Goal: Communication & Community: Answer question/provide support

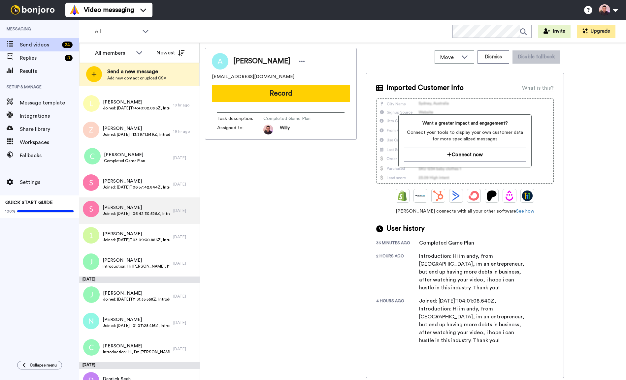
scroll to position [365, 0]
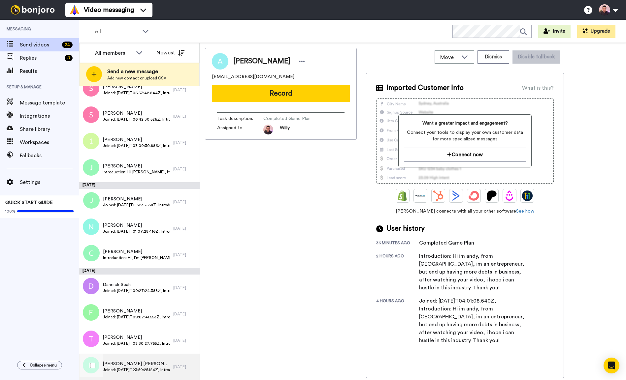
click at [146, 360] on div "Huei Ling Tan Joined: 2025-10-10T23:59:25.124Z, Introduction: 1Huei Ling Tan• 1…" at bounding box center [126, 367] width 94 height 26
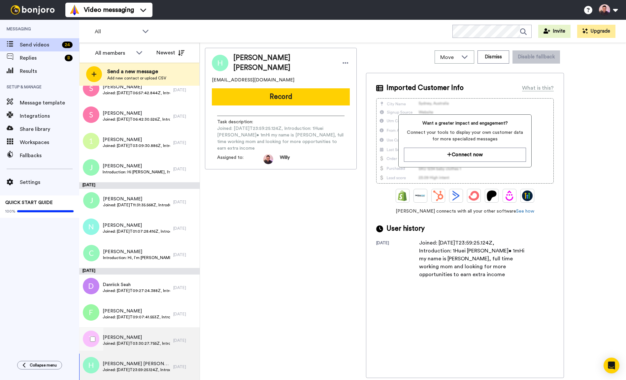
click at [132, 341] on span "Joined: [DATE]T03:30:27.755Z, Introduction: [PERSON_NAME]. Working as Sea-freig…" at bounding box center [136, 343] width 67 height 5
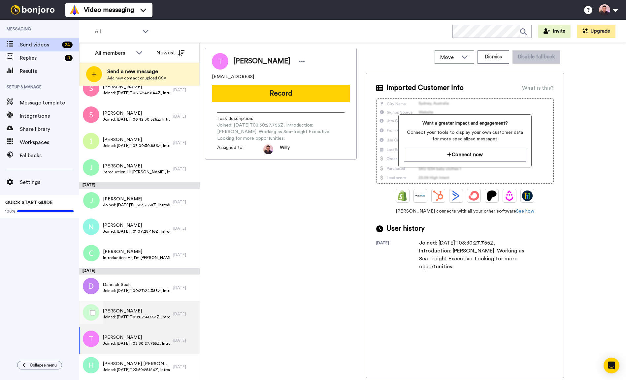
click at [141, 317] on span "Joined: [DATE]T09:07:41.553Z, Introduction: Hi [PERSON_NAME], good day. I am a …" at bounding box center [137, 317] width 68 height 5
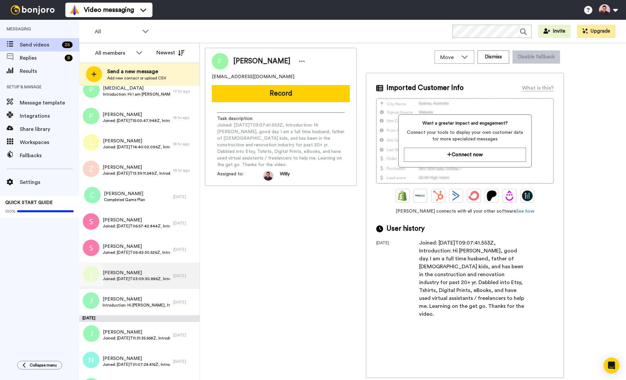
scroll to position [391, 0]
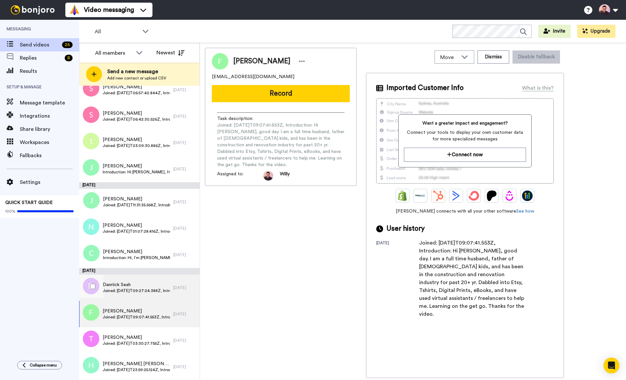
click at [130, 293] on span "Joined: 2025-10-11T09:27:24.388Z, Introduction: Hello my name is Danriick, I am…" at bounding box center [136, 290] width 67 height 5
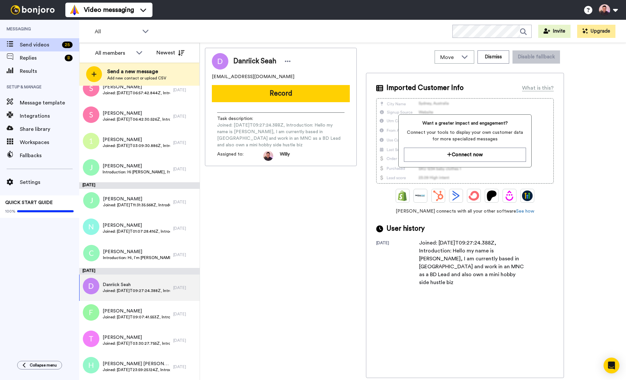
click at [307, 103] on div "Danriick Seah danriickseah@gmail.com Record Task description : Joined: 2025-10-…" at bounding box center [281, 107] width 152 height 118
click at [312, 94] on button "Record" at bounding box center [281, 93] width 138 height 17
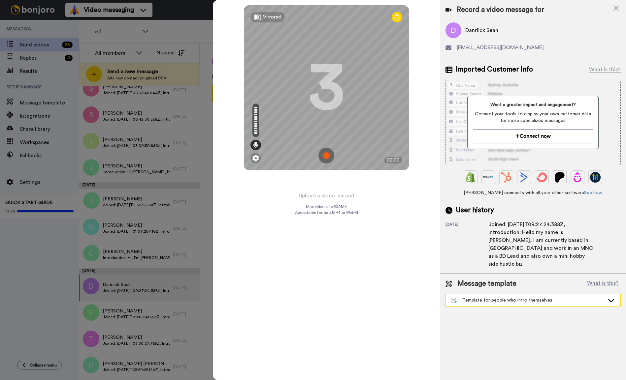
click at [528, 297] on div "Template for people who intro themselves" at bounding box center [527, 300] width 153 height 7
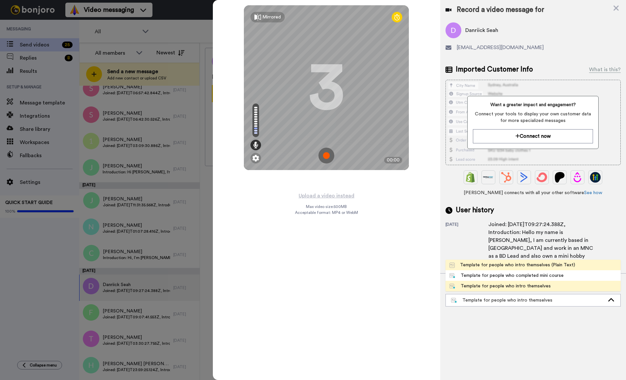
click at [543, 262] on div "Template for people who intro themselves (Plain Text)" at bounding box center [512, 265] width 126 height 7
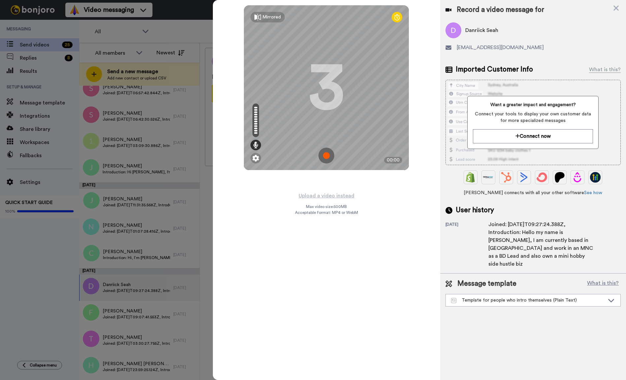
click at [325, 157] on img at bounding box center [326, 156] width 16 height 16
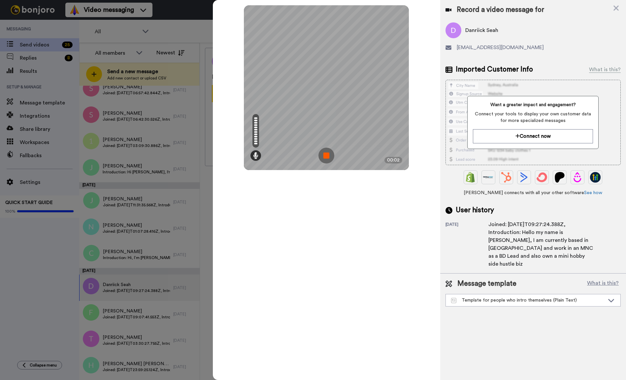
click at [330, 152] on img at bounding box center [326, 156] width 16 height 16
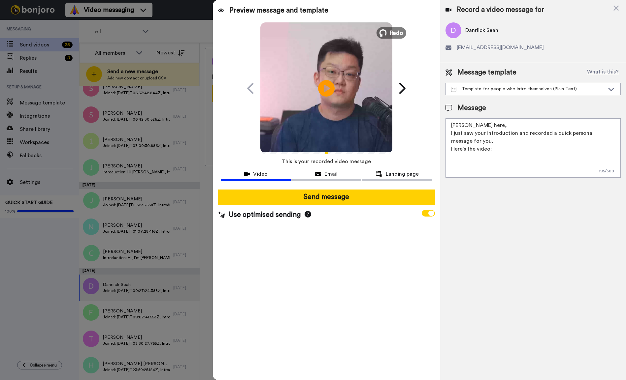
click at [395, 32] on span "Redo" at bounding box center [396, 32] width 14 height 9
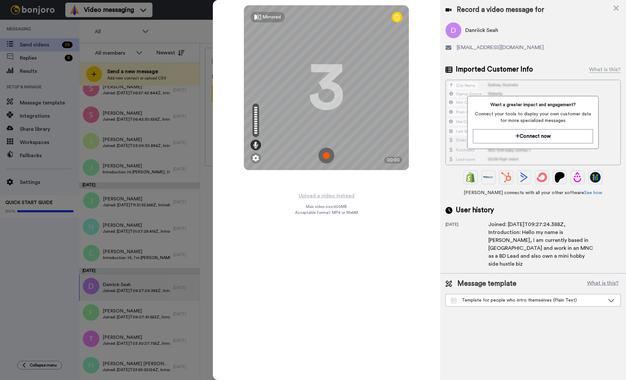
click at [325, 157] on img at bounding box center [326, 156] width 16 height 16
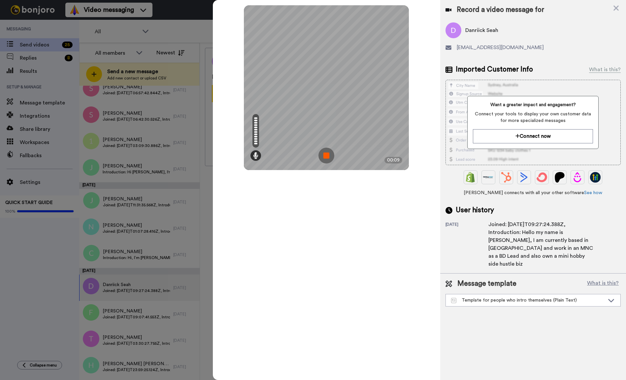
click at [329, 153] on img at bounding box center [326, 156] width 16 height 16
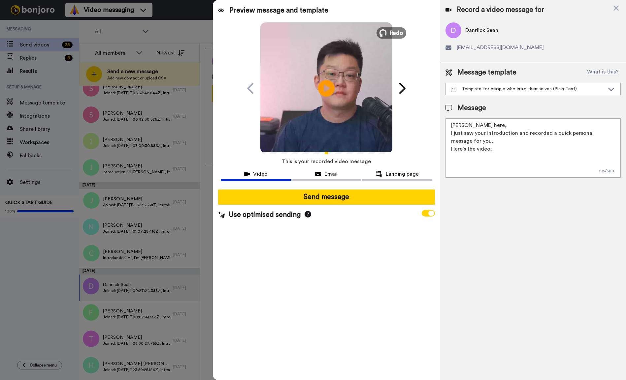
click at [391, 34] on span "Redo" at bounding box center [396, 32] width 14 height 9
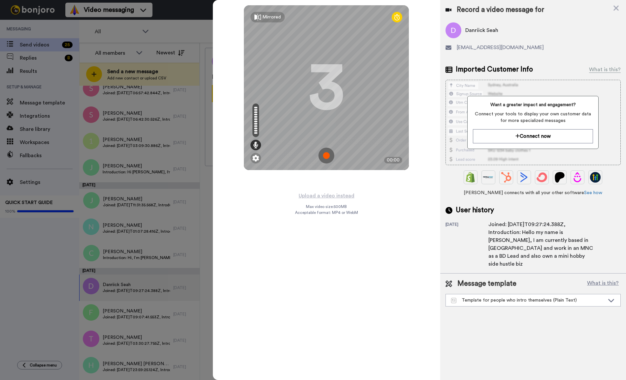
click at [326, 155] on img at bounding box center [326, 156] width 16 height 16
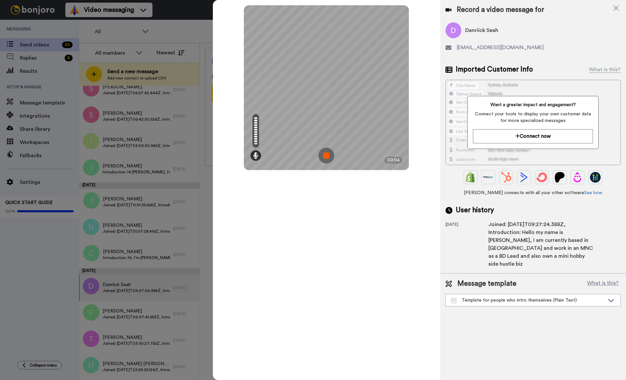
click at [327, 151] on img at bounding box center [326, 156] width 16 height 16
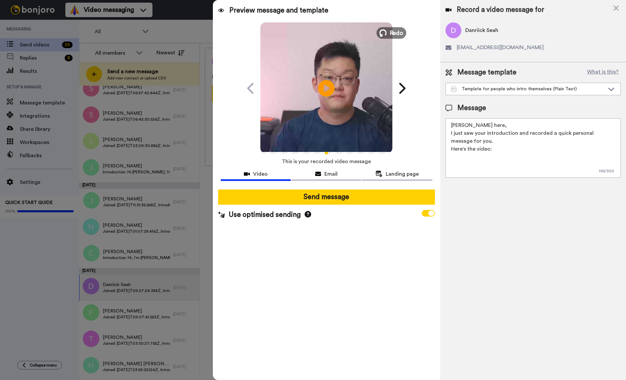
click at [391, 28] on span "Redo" at bounding box center [396, 32] width 14 height 9
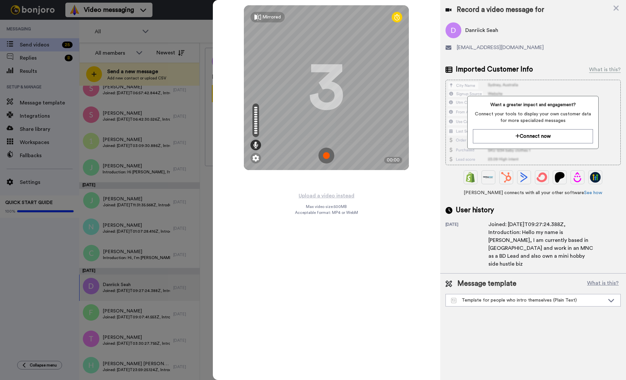
click at [329, 155] on img at bounding box center [326, 156] width 16 height 16
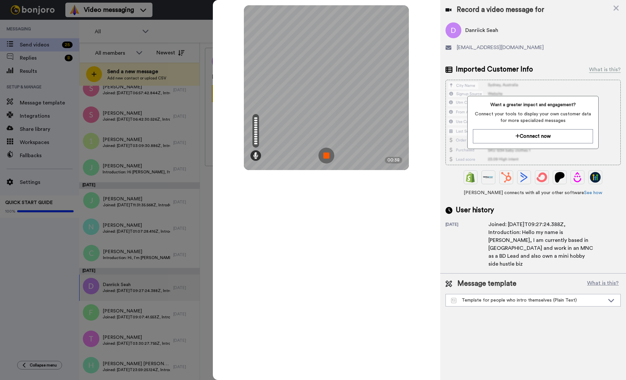
click at [331, 159] on img at bounding box center [326, 156] width 16 height 16
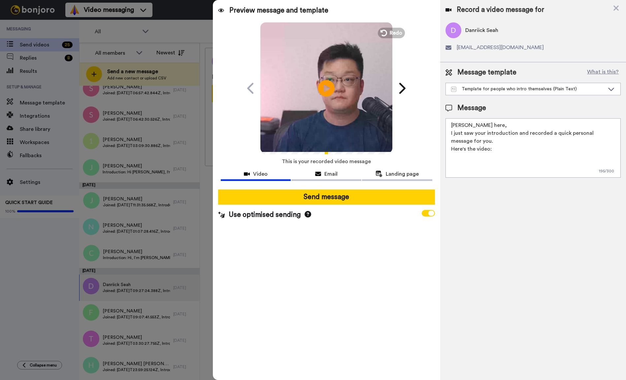
click at [344, 95] on video at bounding box center [326, 87] width 132 height 132
click at [332, 94] on icon at bounding box center [326, 87] width 17 height 17
click at [426, 210] on span at bounding box center [427, 213] width 13 height 7
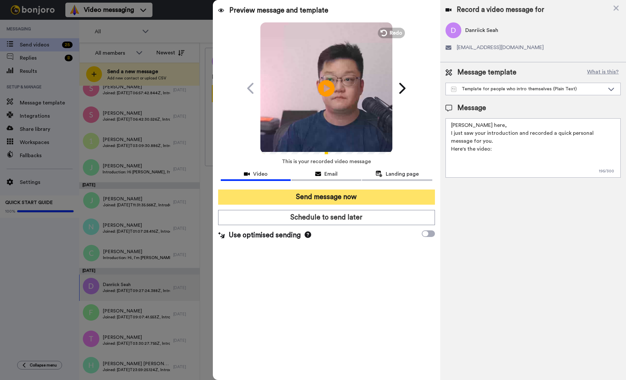
click at [338, 198] on button "Send message now" at bounding box center [326, 197] width 217 height 15
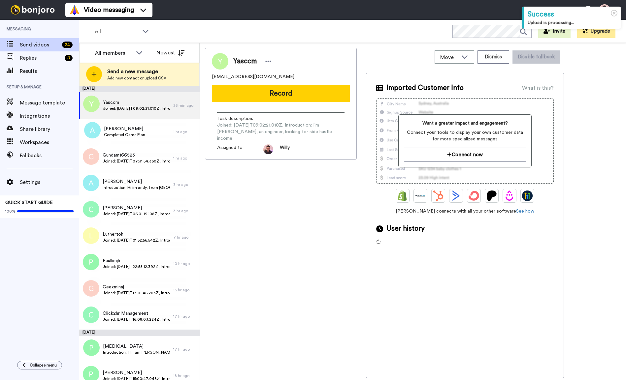
scroll to position [365, 0]
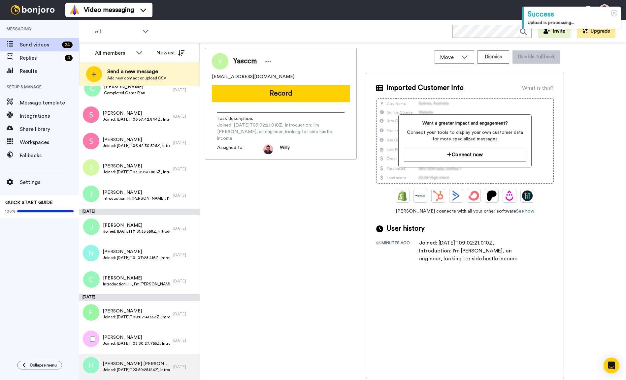
click at [136, 364] on span "Huei Ling Tan" at bounding box center [136, 364] width 67 height 7
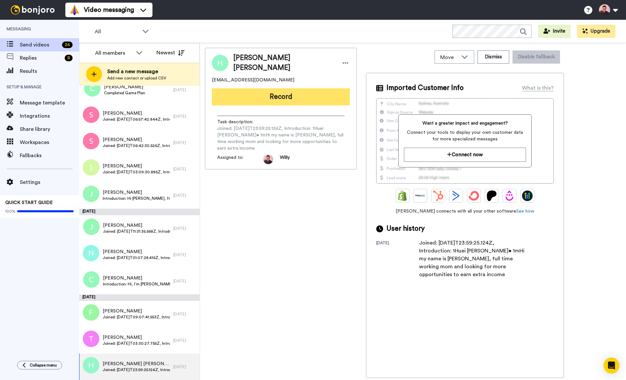
click at [314, 98] on button "Record" at bounding box center [281, 96] width 138 height 17
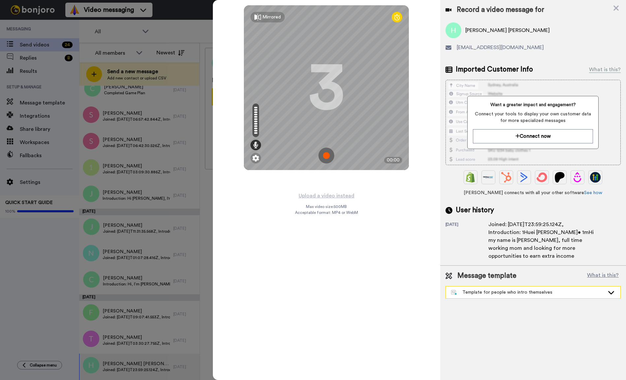
click at [489, 289] on div "Template for people who intro themselves" at bounding box center [527, 292] width 153 height 7
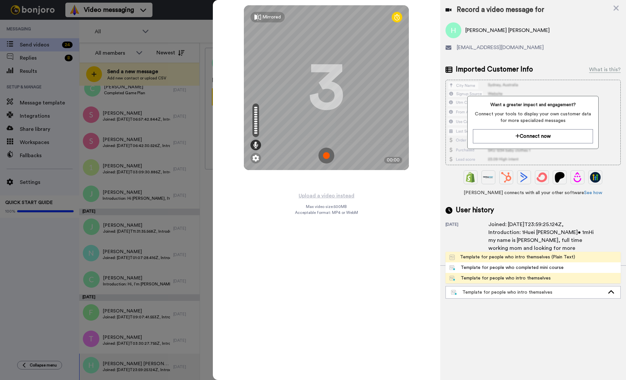
click at [514, 254] on div "Template for people who intro themselves (Plain Text)" at bounding box center [512, 257] width 126 height 7
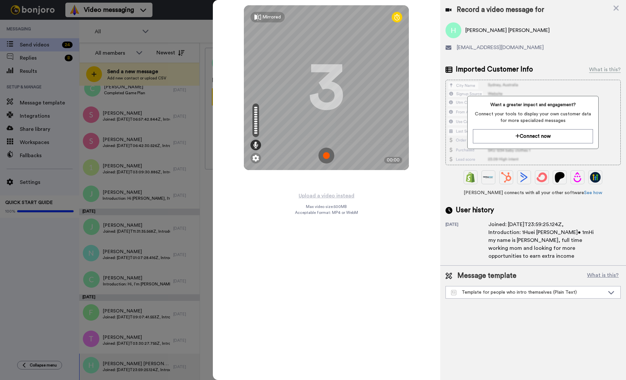
click at [326, 152] on img at bounding box center [326, 156] width 16 height 16
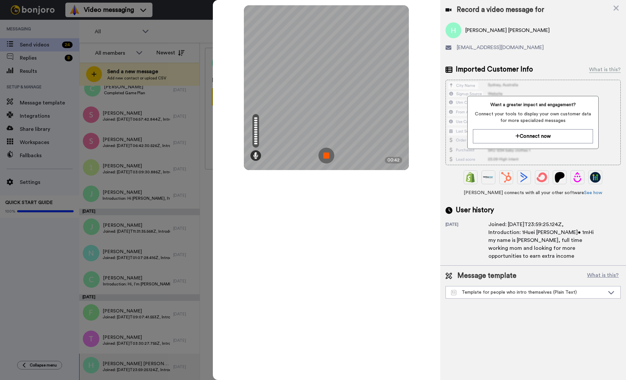
click at [330, 156] on img at bounding box center [326, 156] width 16 height 16
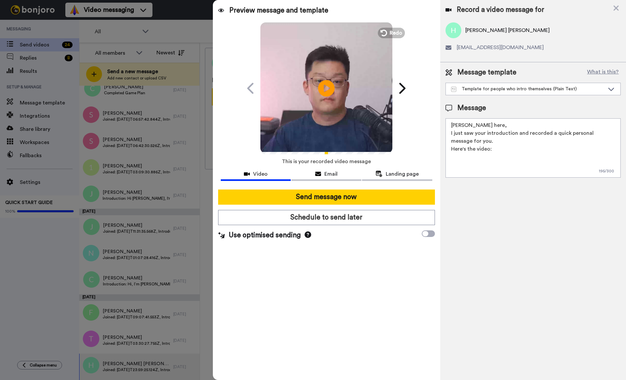
click at [343, 79] on video at bounding box center [326, 87] width 132 height 132
click at [348, 84] on video at bounding box center [326, 87] width 132 height 132
click at [509, 91] on div "Template for people who intro themselves (Plain Text)" at bounding box center [527, 89] width 153 height 7
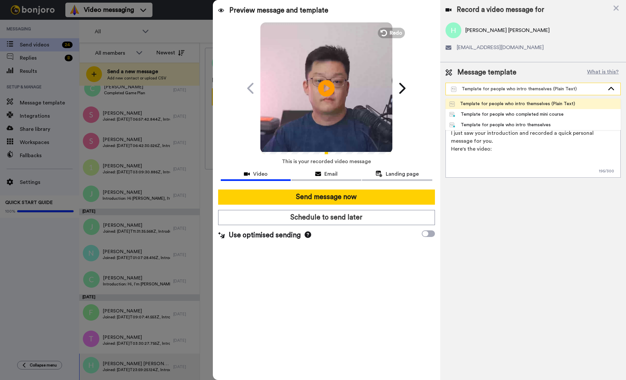
click at [514, 89] on div "Template for people who intro themselves (Plain Text)" at bounding box center [527, 89] width 153 height 7
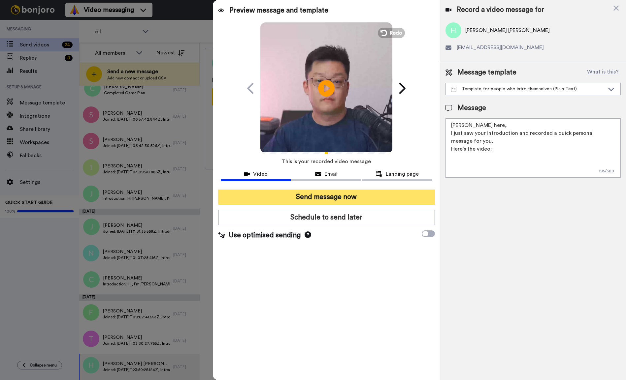
click at [352, 199] on button "Send message now" at bounding box center [326, 197] width 217 height 15
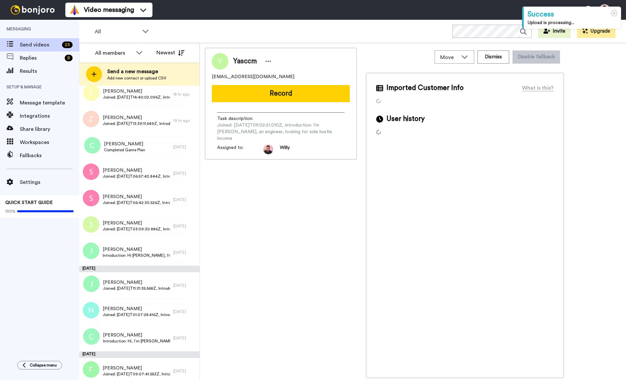
scroll to position [339, 0]
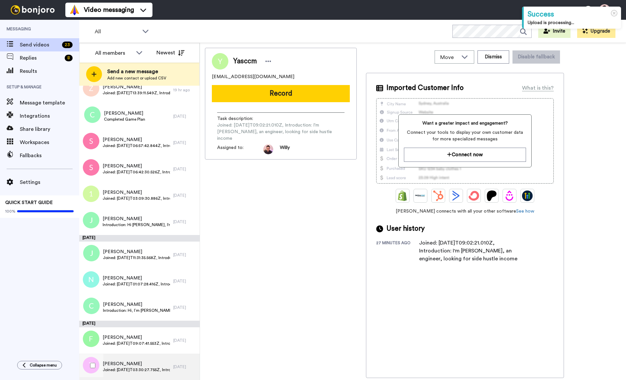
click at [117, 370] on span "Joined: 2025-10-11T03:30:27.755Z, Introduction: Im Theophilus. Working as Sea-f…" at bounding box center [136, 369] width 67 height 5
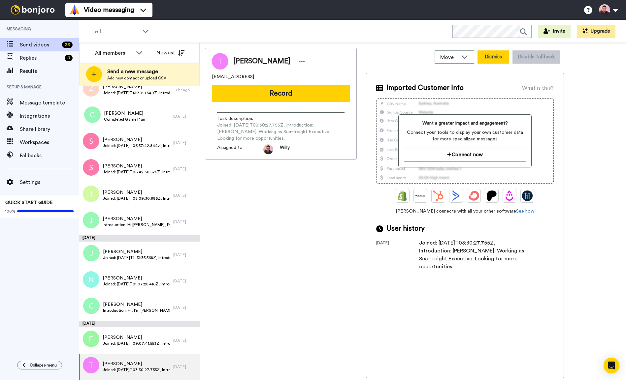
drag, startPoint x: 487, startPoint y: 65, endPoint x: 491, endPoint y: 61, distance: 5.6
click at [487, 65] on div "Move WORKSPACES View all Thanking Opt In Tasks Onboarding Skool Introductions T…" at bounding box center [465, 57] width 198 height 18
click at [491, 61] on button "Dismiss" at bounding box center [493, 56] width 32 height 13
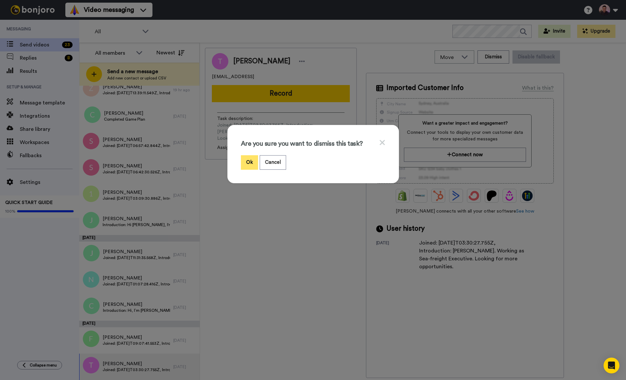
click at [244, 164] on button "Ok" at bounding box center [249, 162] width 17 height 14
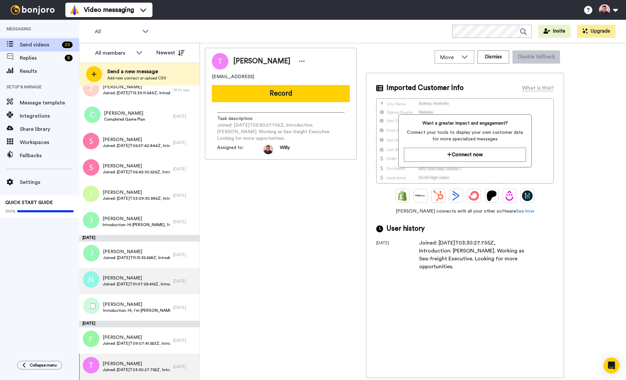
scroll to position [312, 0]
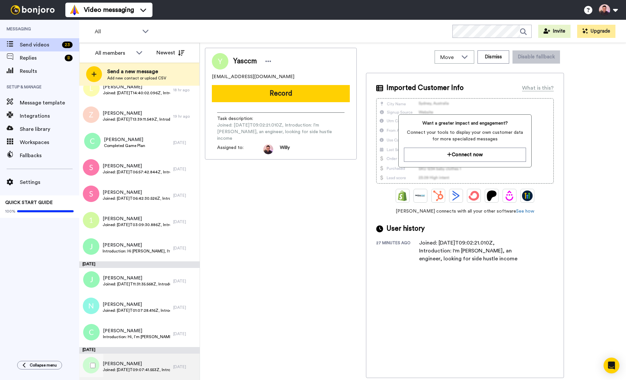
click at [139, 360] on div "Frank Wang Joined: 2025-10-11T09:07:41.553Z, Introduction: Hi Willy, good day. …" at bounding box center [126, 367] width 94 height 26
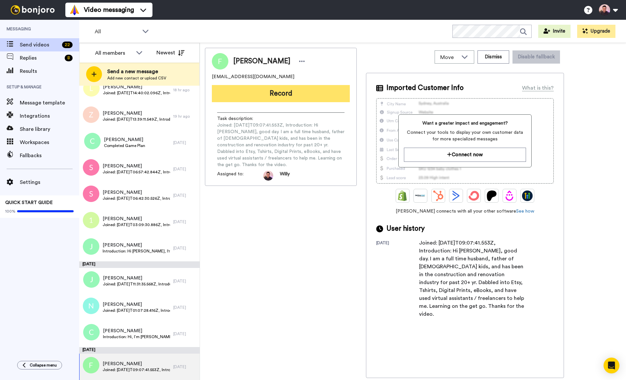
click at [315, 101] on button "Record" at bounding box center [281, 93] width 138 height 17
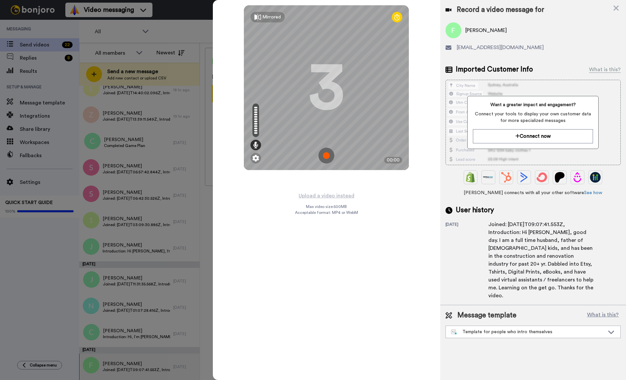
click at [330, 155] on img at bounding box center [326, 156] width 16 height 16
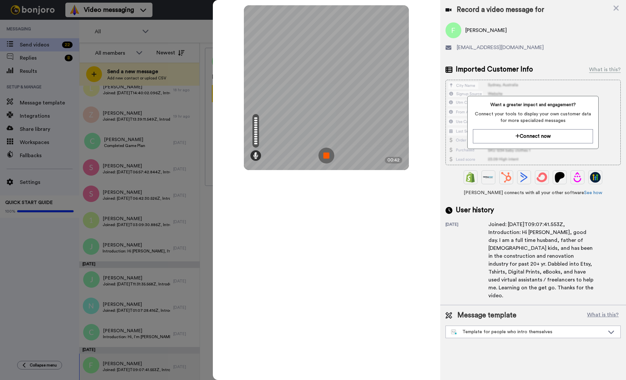
click at [324, 155] on img at bounding box center [326, 156] width 16 height 16
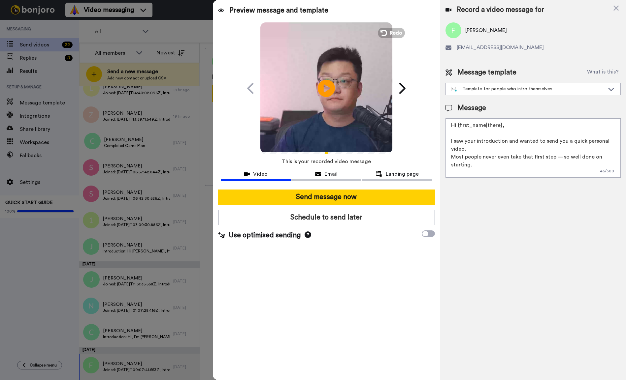
click at [331, 95] on icon at bounding box center [326, 87] width 17 height 17
click at [320, 89] on icon at bounding box center [326, 87] width 17 height 17
click at [510, 89] on div "Template for people who intro themselves" at bounding box center [527, 89] width 153 height 7
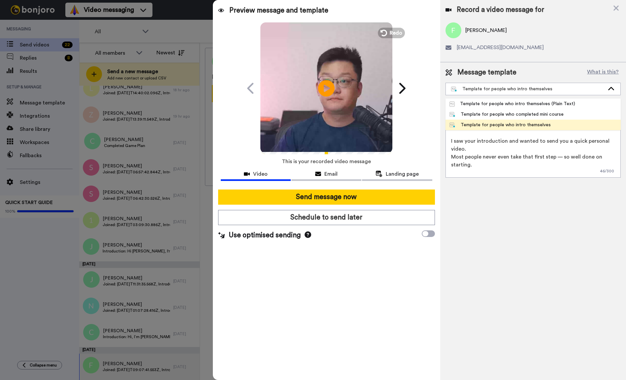
click at [517, 104] on div "Template for people who intro themselves (Plain Text)" at bounding box center [512, 104] width 126 height 7
type textarea "[PERSON_NAME] here, I just saw your introduction and recorded a quick personal …"
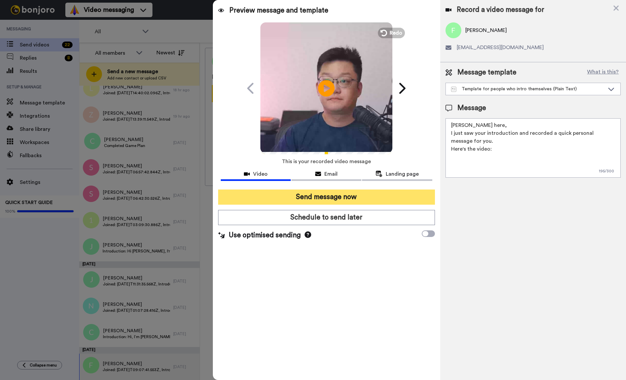
click at [331, 201] on button "Send message now" at bounding box center [326, 197] width 217 height 15
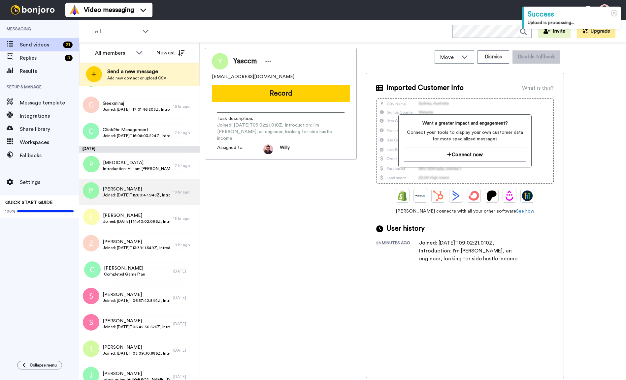
scroll to position [279, 0]
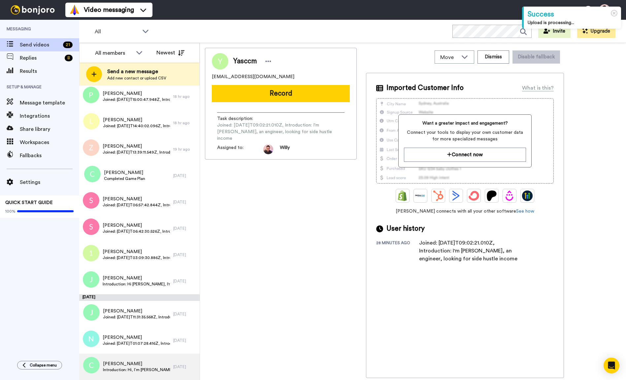
click at [119, 372] on span "Introduction: Hi, I’m [PERSON_NAME] from [GEOGRAPHIC_DATA]. I am an entrepreneu…" at bounding box center [136, 369] width 67 height 5
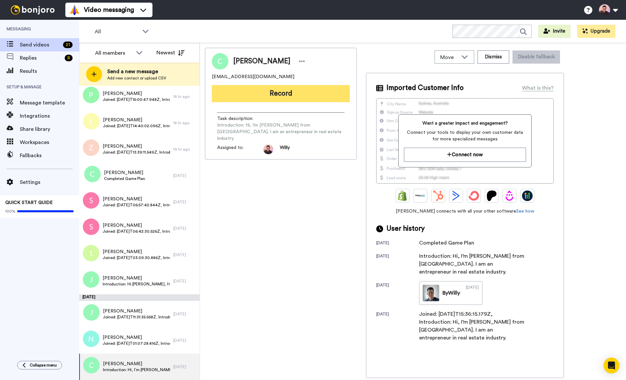
click at [297, 99] on button "Record" at bounding box center [281, 93] width 138 height 17
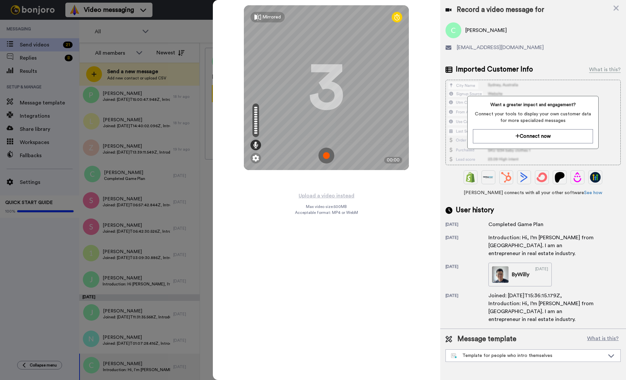
click at [328, 159] on img at bounding box center [326, 156] width 16 height 16
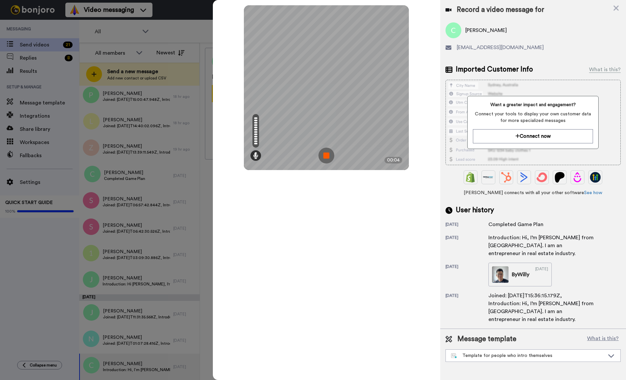
click at [321, 152] on img at bounding box center [326, 156] width 16 height 16
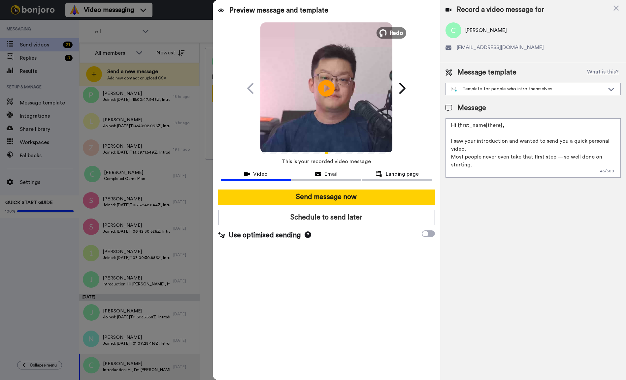
click at [386, 31] on icon at bounding box center [382, 32] width 7 height 7
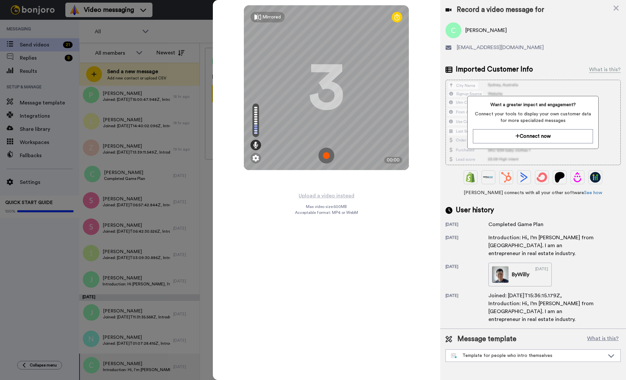
click at [325, 157] on img at bounding box center [326, 156] width 16 height 16
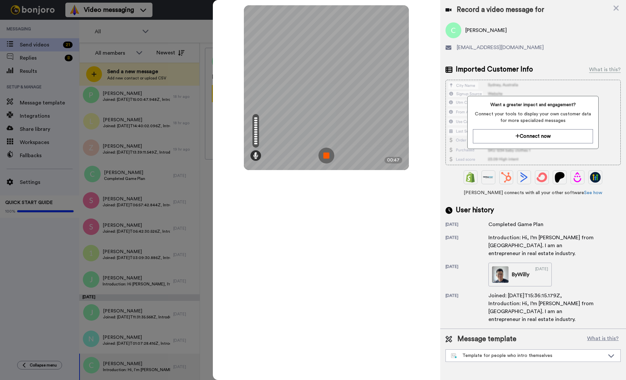
click at [332, 156] on img at bounding box center [326, 156] width 16 height 16
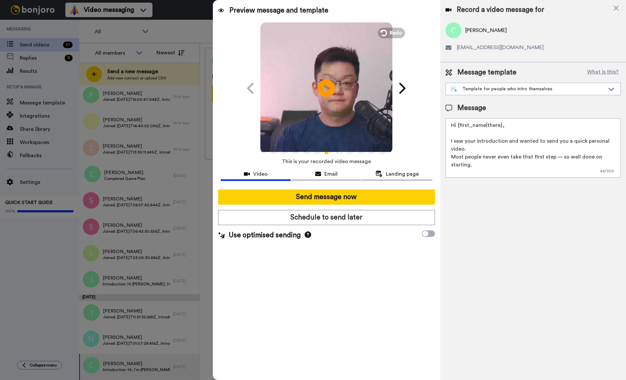
click at [331, 91] on icon at bounding box center [326, 87] width 17 height 17
click at [533, 94] on div "Template for people who intro themselves" at bounding box center [533, 89] width 174 height 12
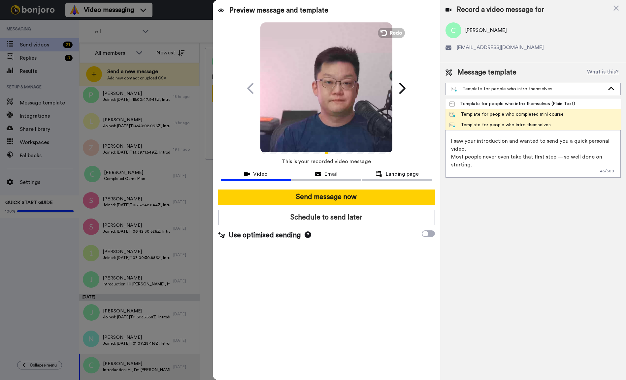
click at [534, 111] on div "Template for people who completed mini course" at bounding box center [506, 114] width 114 height 7
type textarea "Hi {first_name|there}, Congrats on completing the mini-course 👏 That already pu…"
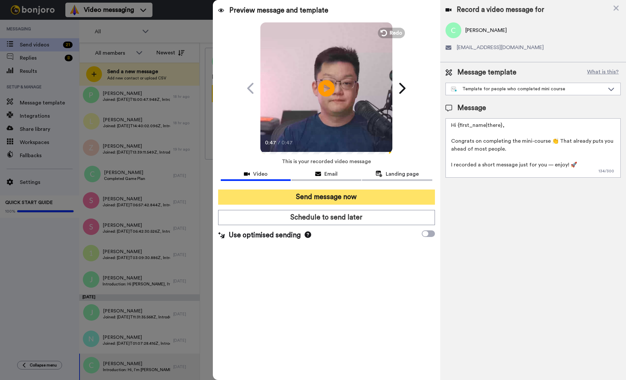
click at [331, 199] on button "Send message now" at bounding box center [326, 197] width 217 height 15
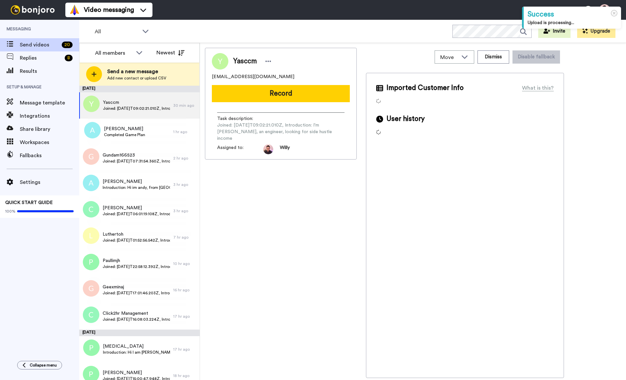
scroll to position [253, 0]
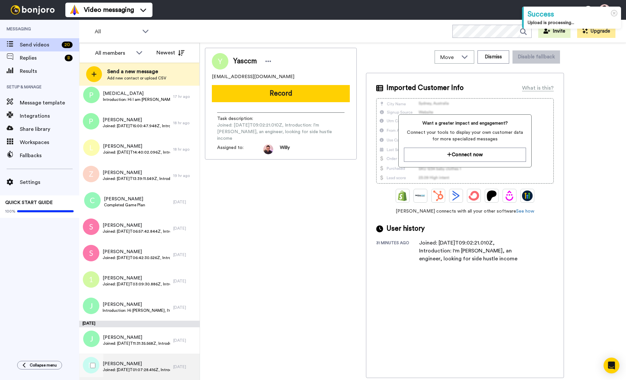
click at [133, 375] on div "[PERSON_NAME] Joined: [DATE]T01:07:28.416Z, Introduction: Hi [PERSON_NAME] here…" at bounding box center [126, 367] width 94 height 26
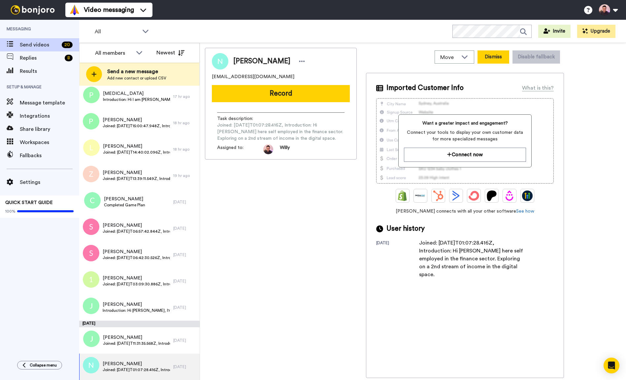
click at [490, 55] on button "Dismiss" at bounding box center [493, 56] width 32 height 13
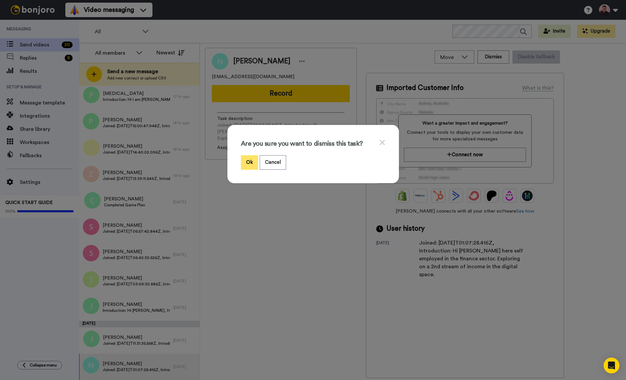
click at [248, 163] on button "Ok" at bounding box center [249, 162] width 17 height 14
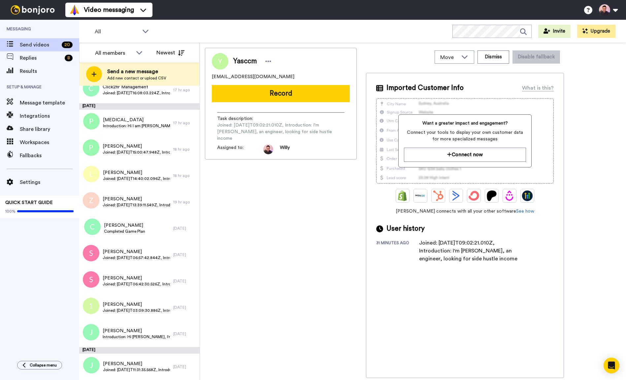
scroll to position [227, 0]
click at [129, 367] on span "[PERSON_NAME]" at bounding box center [136, 364] width 67 height 7
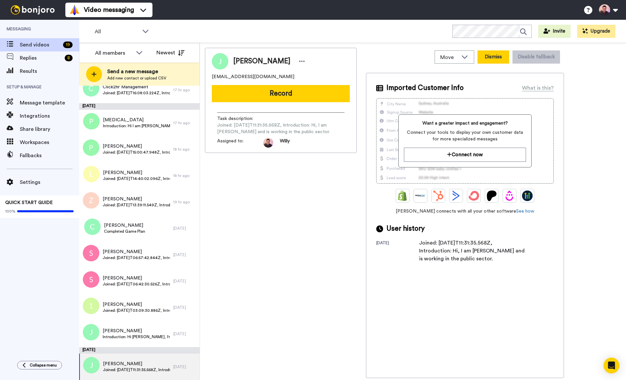
click at [494, 59] on button "Dismiss" at bounding box center [493, 56] width 32 height 13
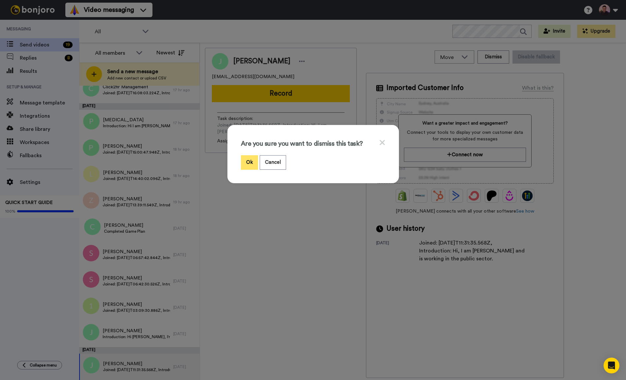
click at [241, 158] on button "Ok" at bounding box center [249, 162] width 17 height 14
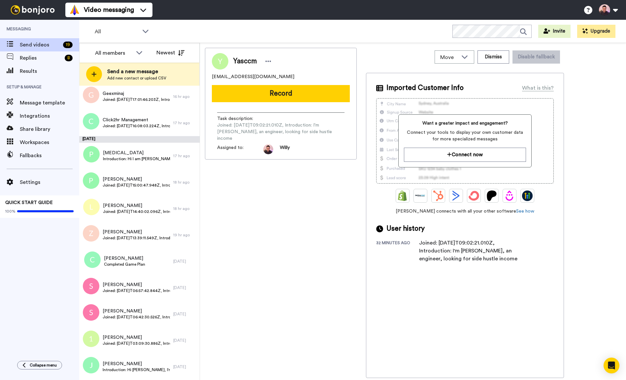
scroll to position [194, 0]
click at [127, 376] on div "[PERSON_NAME] Introduction: Hi [PERSON_NAME], I'm [PERSON_NAME], currently work…" at bounding box center [126, 367] width 94 height 26
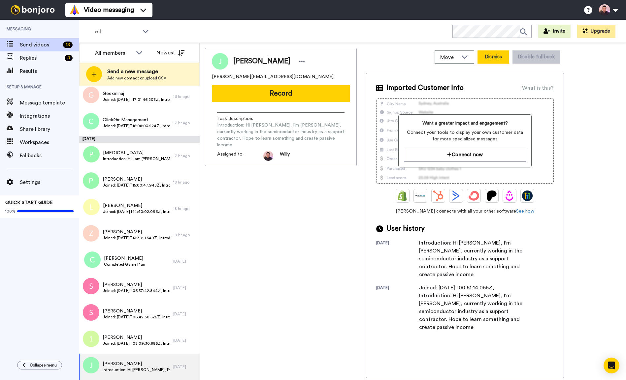
click at [492, 58] on button "Dismiss" at bounding box center [493, 56] width 32 height 13
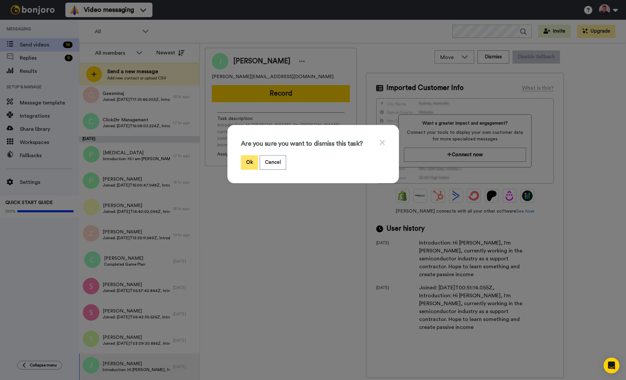
click at [251, 156] on button "Ok" at bounding box center [249, 162] width 17 height 14
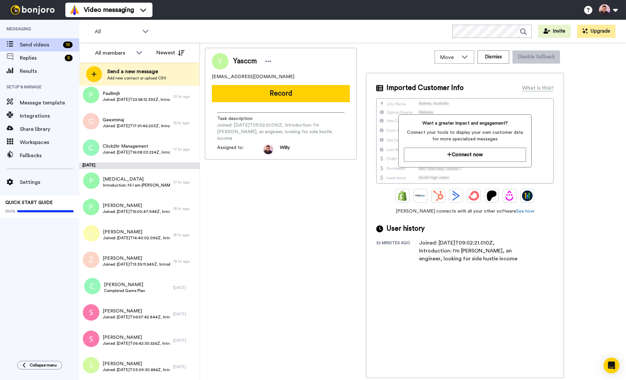
scroll to position [167, 0]
click at [137, 362] on span "Vijay" at bounding box center [136, 364] width 67 height 7
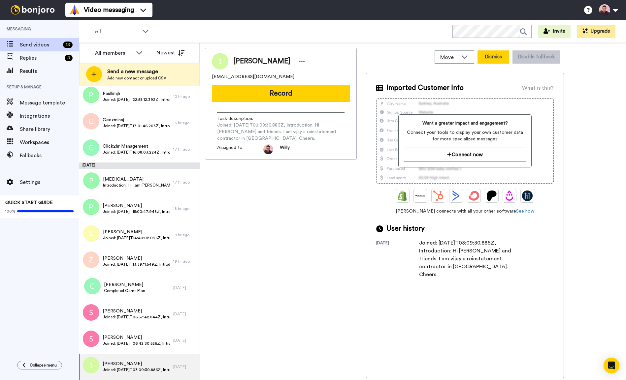
click at [490, 59] on button "Dismiss" at bounding box center [493, 56] width 32 height 13
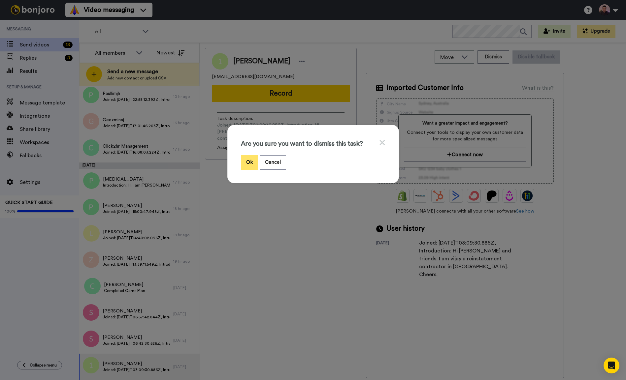
click at [250, 163] on button "Ok" at bounding box center [249, 162] width 17 height 14
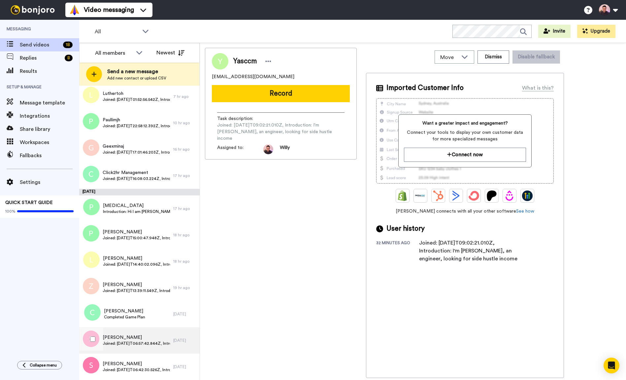
scroll to position [141, 0]
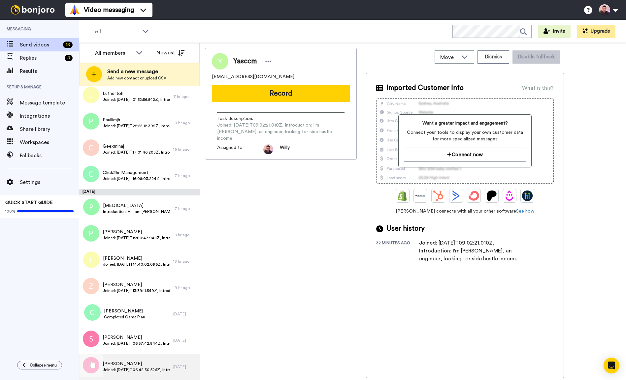
click at [131, 367] on span "Joined: 2025-10-13T06:42:30.526Z, Introduction: Hi willy and allI'm syaiful fro…" at bounding box center [136, 369] width 67 height 5
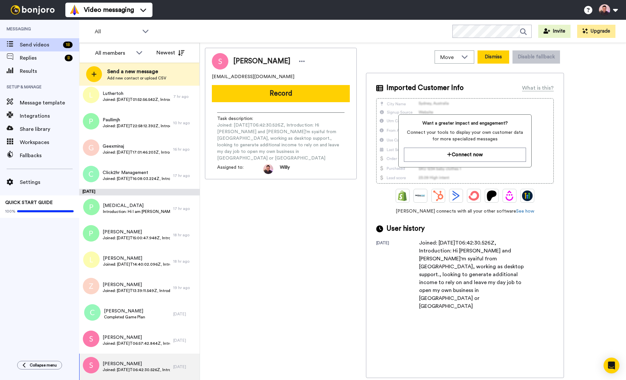
click at [489, 61] on button "Dismiss" at bounding box center [493, 56] width 32 height 13
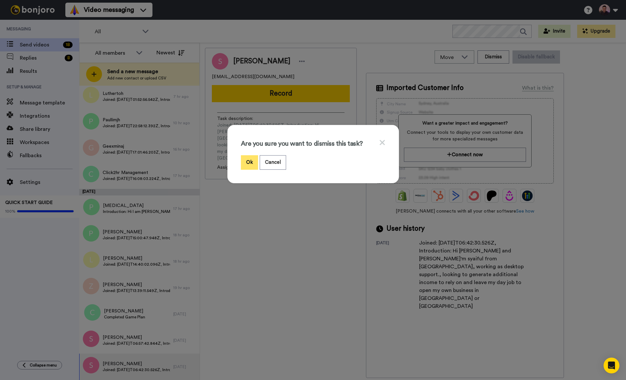
click at [243, 166] on button "Ok" at bounding box center [249, 162] width 17 height 14
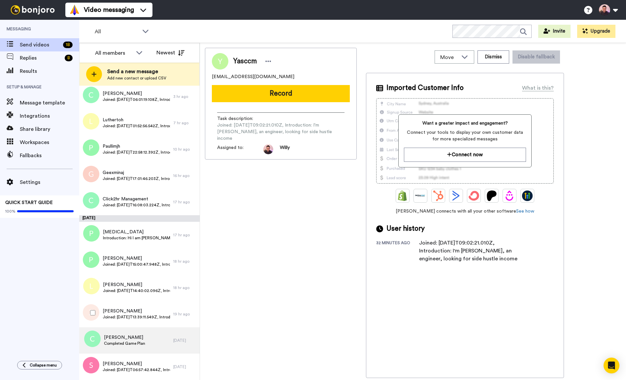
scroll to position [114, 0]
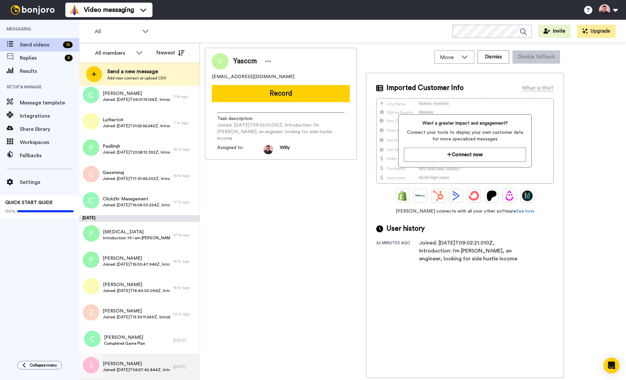
click at [121, 358] on div "Sathya Joined: 2025-10-13T06:57:42.844Z, Introduction: Hi I am Sathya ,I am cur…" at bounding box center [126, 367] width 94 height 26
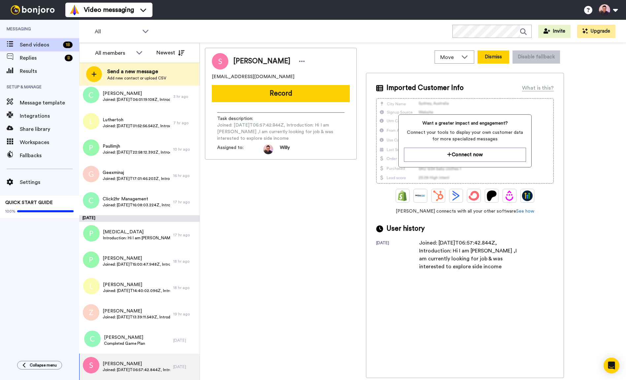
click at [495, 60] on button "Dismiss" at bounding box center [493, 56] width 32 height 13
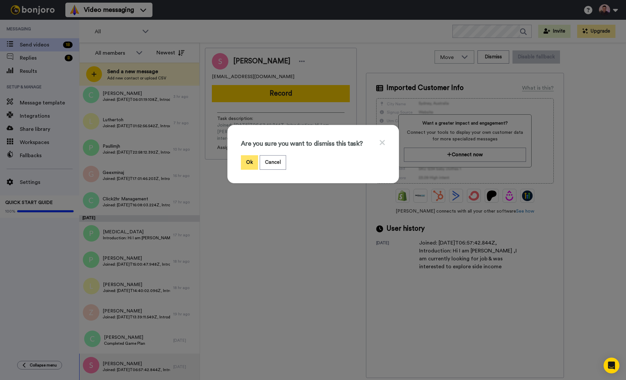
click at [245, 164] on button "Ok" at bounding box center [249, 162] width 17 height 14
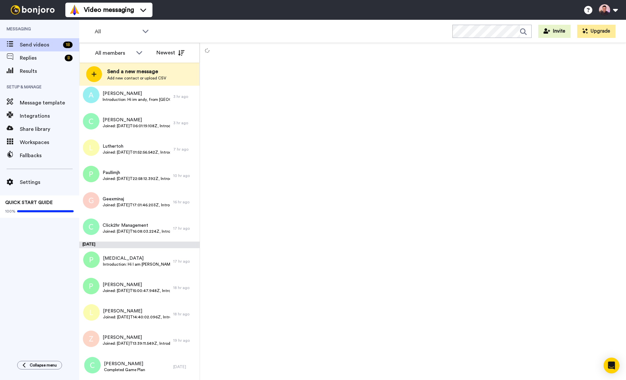
scroll to position [88, 0]
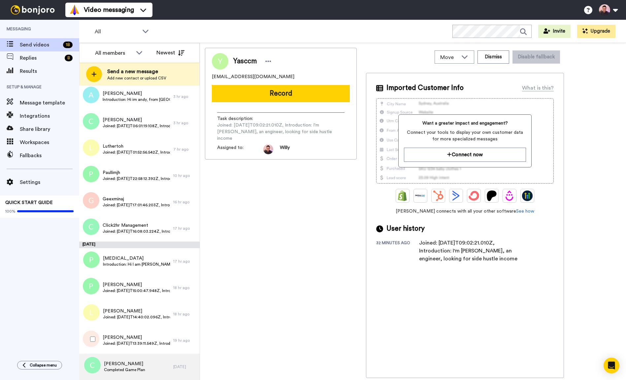
click at [134, 364] on span "Hui Ling Chai" at bounding box center [124, 364] width 41 height 7
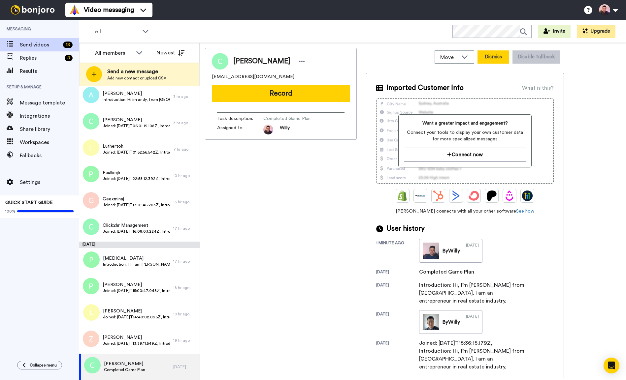
click at [488, 57] on button "Dismiss" at bounding box center [493, 56] width 32 height 13
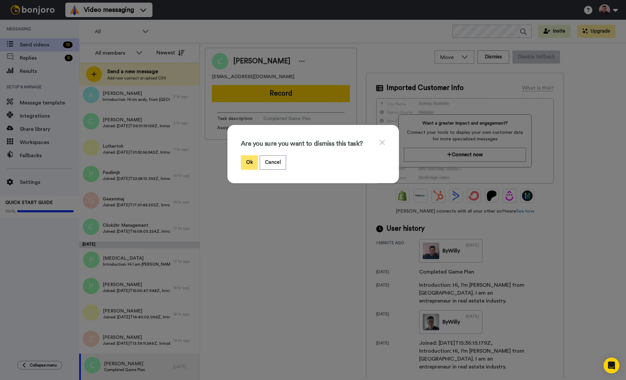
click at [245, 163] on button "Ok" at bounding box center [249, 162] width 17 height 14
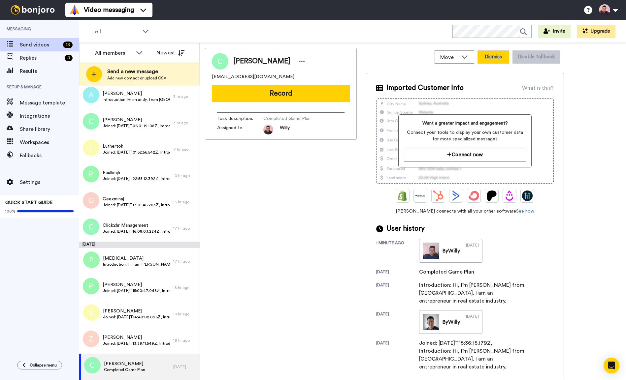
click at [490, 61] on button "Dismiss" at bounding box center [493, 56] width 32 height 13
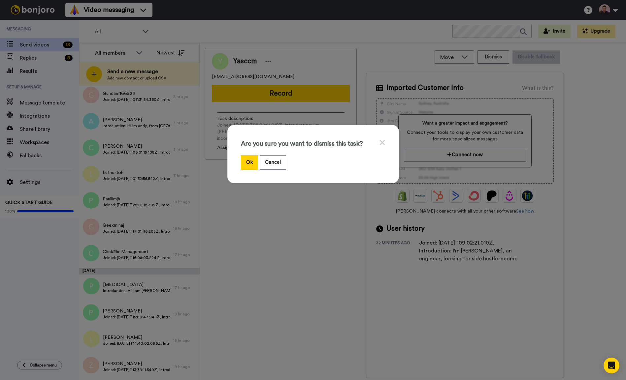
scroll to position [62, 0]
click at [265, 162] on button "Cancel" at bounding box center [273, 162] width 26 height 14
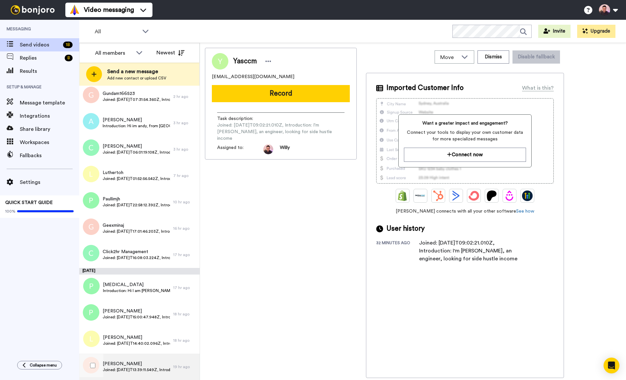
click at [126, 369] on span "Joined: 2025-10-13T13:39:11.549Z, Introduction: What's your name?Maris Stella P…" at bounding box center [136, 369] width 67 height 5
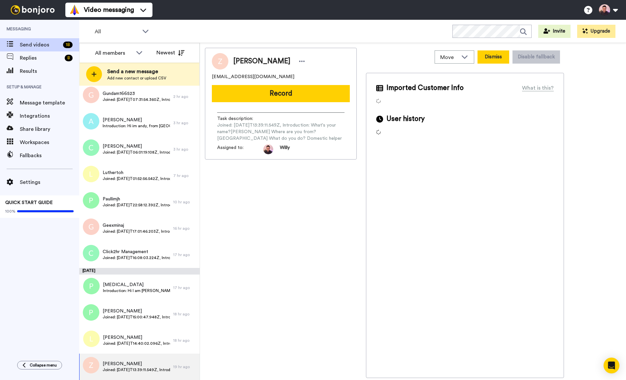
click at [497, 57] on button "Dismiss" at bounding box center [493, 56] width 32 height 13
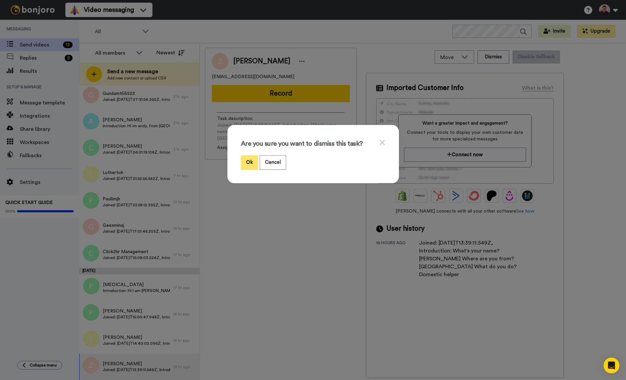
click at [248, 160] on button "Ok" at bounding box center [249, 162] width 17 height 14
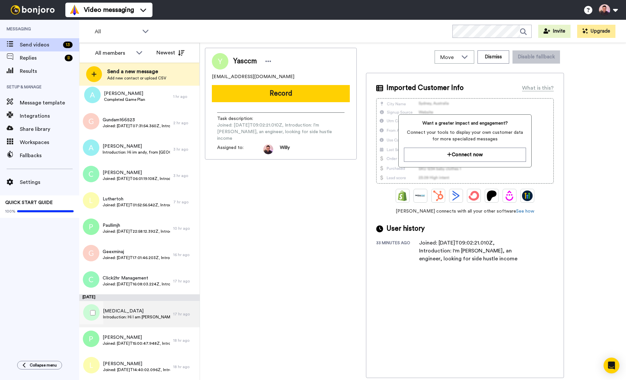
scroll to position [35, 0]
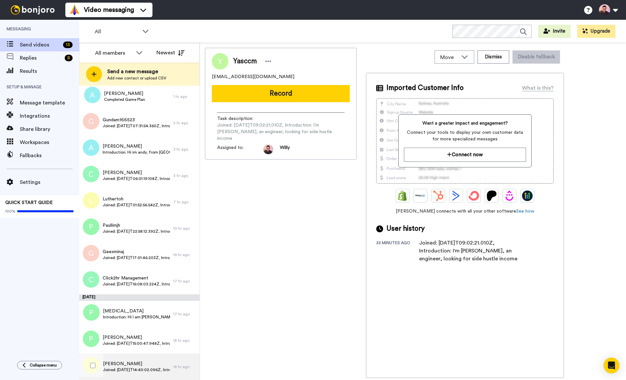
click at [129, 366] on span "Linka Zhuo" at bounding box center [136, 364] width 67 height 7
click at [490, 60] on button "Dismiss" at bounding box center [493, 56] width 32 height 13
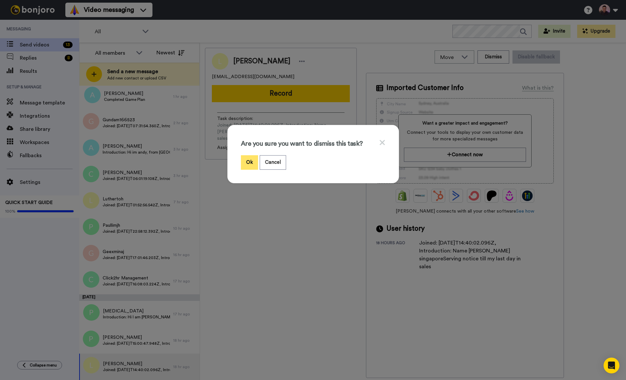
click at [243, 163] on button "Ok" at bounding box center [249, 162] width 17 height 14
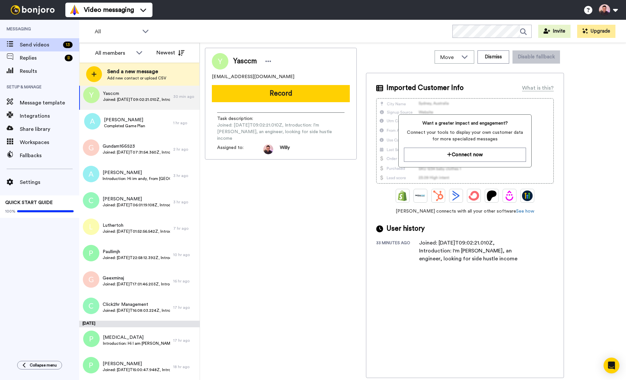
scroll to position [9, 0]
click at [118, 373] on div "Pat Ham Joined: 2025-10-13T15:00:47.948Z, Introduction: Hello! I’m from SG and …" at bounding box center [136, 367] width 67 height 13
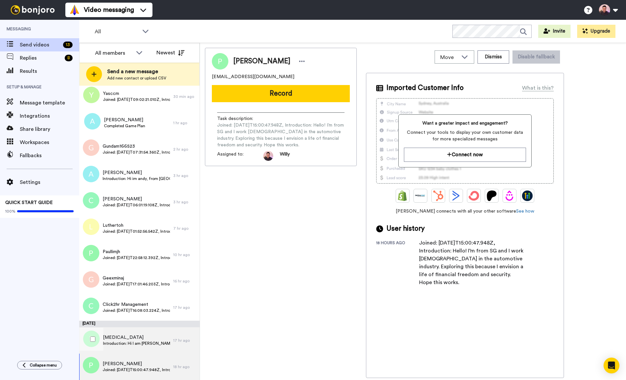
click at [135, 343] on span "Introduction: Hi I am Peter from Singapore. I do fx research for a bank." at bounding box center [136, 343] width 67 height 5
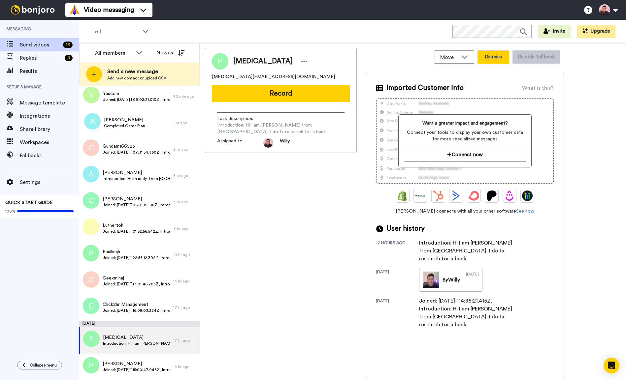
click at [489, 60] on button "Dismiss" at bounding box center [493, 56] width 32 height 13
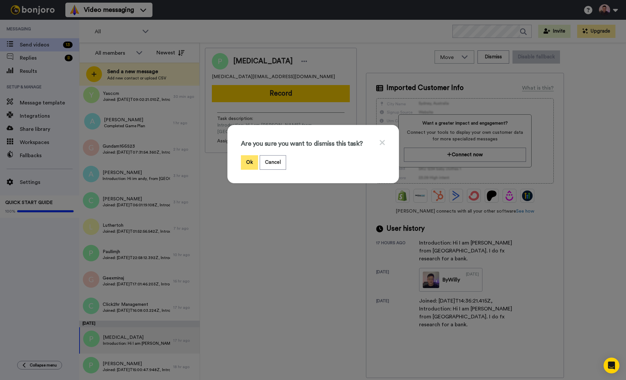
click at [245, 160] on button "Ok" at bounding box center [249, 162] width 17 height 14
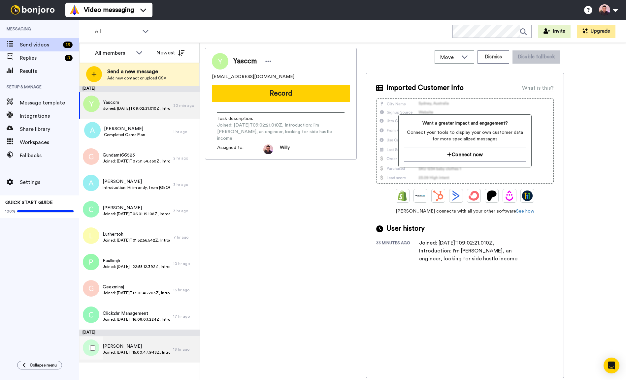
click at [129, 354] on span "Joined: 2025-10-13T15:00:47.948Z, Introduction: Hello! I’m from SG and I work f…" at bounding box center [136, 352] width 67 height 5
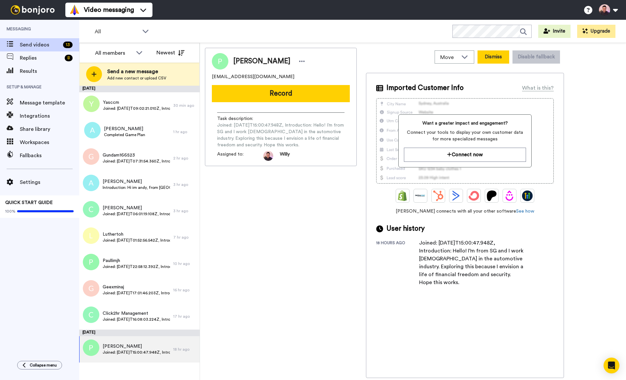
click at [499, 59] on button "Dismiss" at bounding box center [493, 56] width 32 height 13
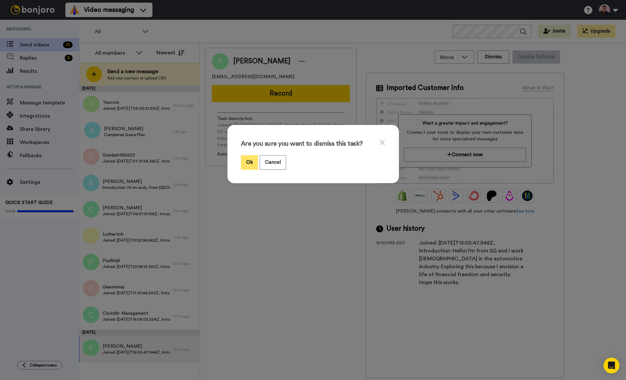
click at [251, 160] on button "Ok" at bounding box center [249, 162] width 17 height 14
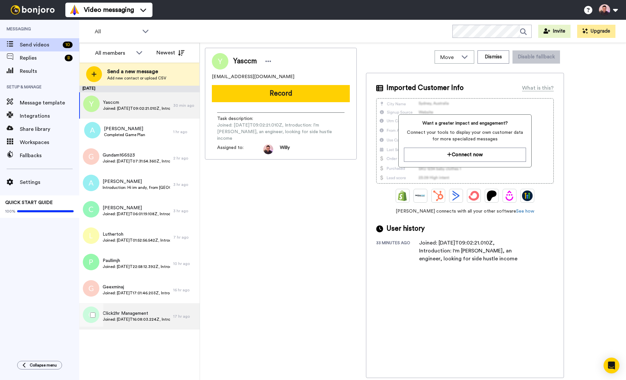
click at [132, 325] on div "Click2hr Management Joined: 2025-10-13T16:08:03.224Z, Introduction: Hi I am Dan…" at bounding box center [126, 316] width 94 height 26
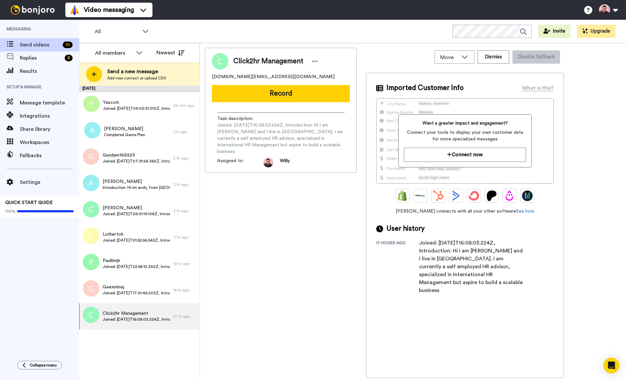
click at [475, 252] on div "Joined: 2025-10-13T16:08:03.224Z, Introduction: Hi I am Danielle and I live in …" at bounding box center [472, 266] width 106 height 55
copy div "Danielle"
drag, startPoint x: 302, startPoint y: 91, endPoint x: 319, endPoint y: 104, distance: 20.8
click at [302, 91] on button "Record" at bounding box center [281, 93] width 138 height 17
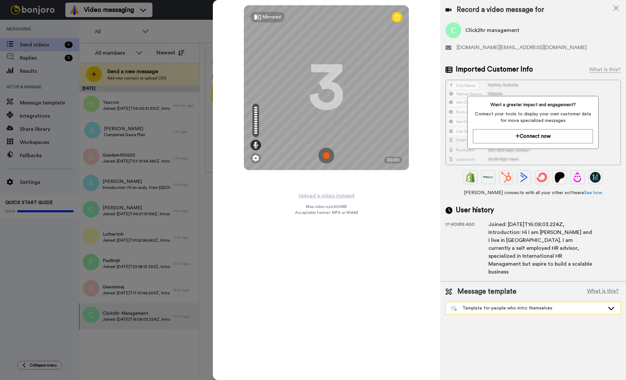
click at [512, 305] on div "Template for people who intro themselves" at bounding box center [527, 308] width 153 height 7
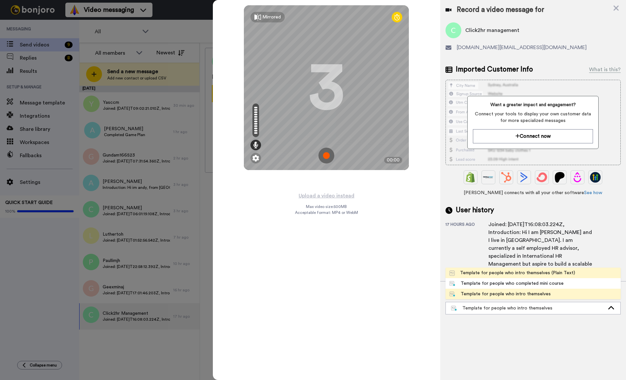
click at [521, 270] on div "Template for people who intro themselves (Plain Text)" at bounding box center [512, 273] width 126 height 7
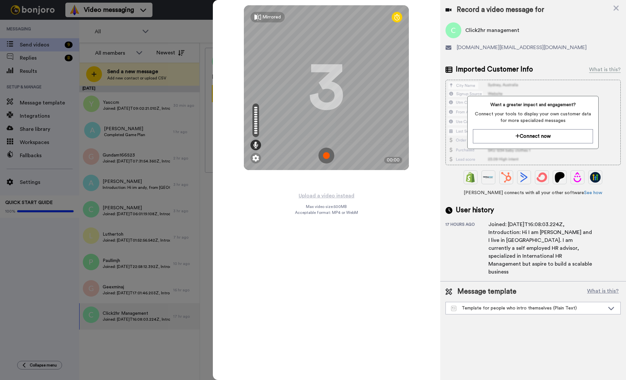
click at [324, 154] on img at bounding box center [326, 156] width 16 height 16
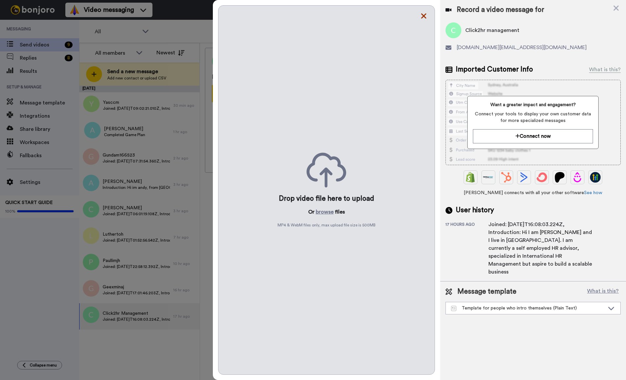
click at [424, 15] on icon at bounding box center [423, 16] width 5 height 5
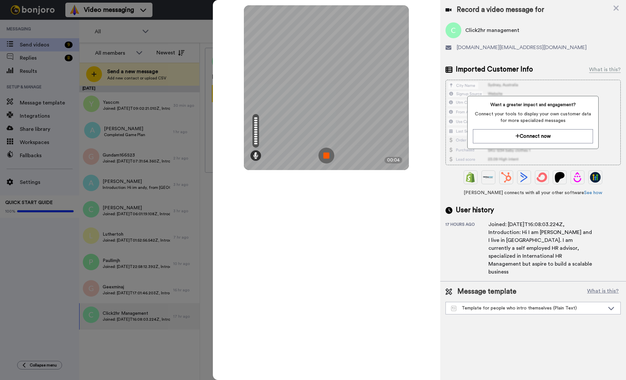
click at [327, 153] on img at bounding box center [326, 156] width 16 height 16
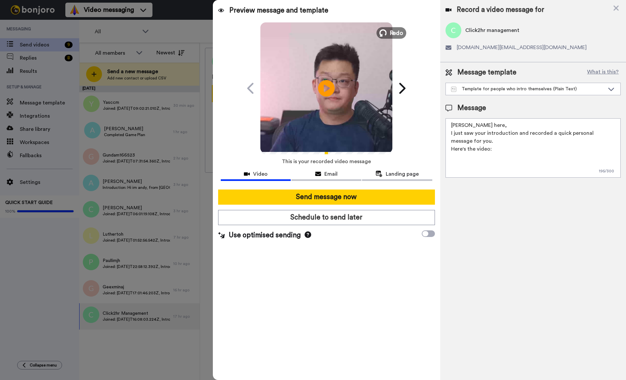
click at [396, 33] on span "Redo" at bounding box center [396, 32] width 14 height 9
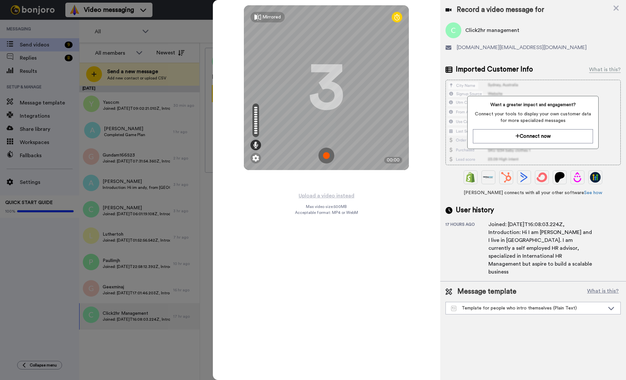
click at [325, 152] on img at bounding box center [326, 156] width 16 height 16
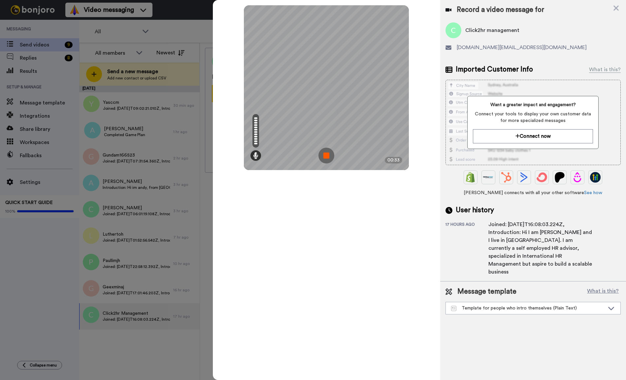
click at [329, 156] on img at bounding box center [326, 156] width 16 height 16
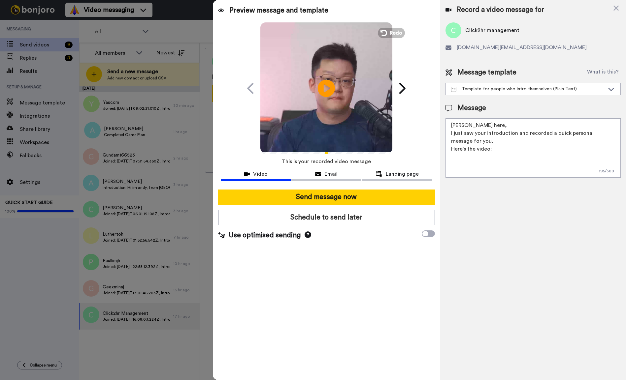
click at [322, 98] on icon "Play/Pause" at bounding box center [326, 88] width 17 height 31
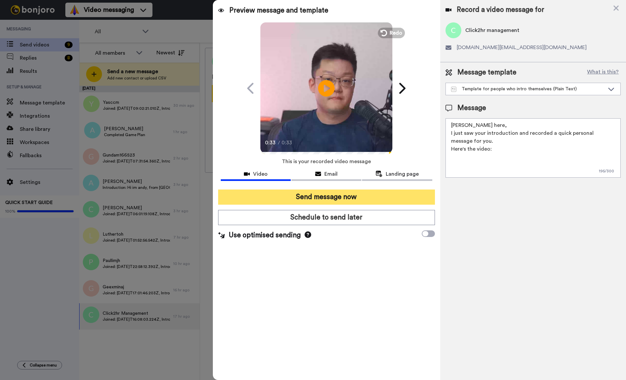
click at [392, 200] on button "Send message now" at bounding box center [326, 197] width 217 height 15
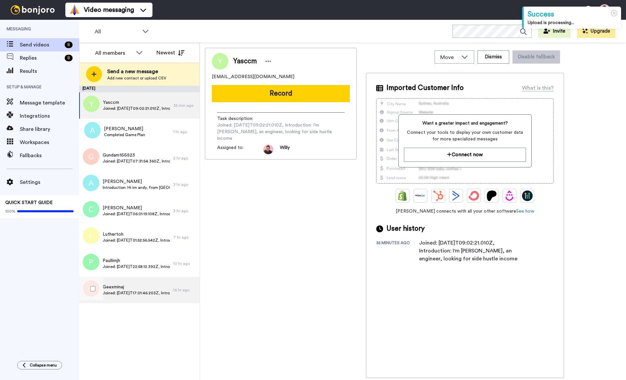
click at [155, 295] on span "Joined: [DATE]T17:01:46.203Z, Introduction: hi everyone. My name is [PERSON_NAM…" at bounding box center [136, 293] width 67 height 5
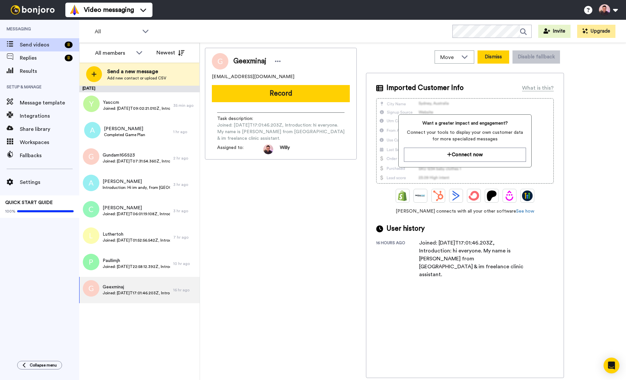
click at [496, 58] on button "Dismiss" at bounding box center [493, 56] width 32 height 13
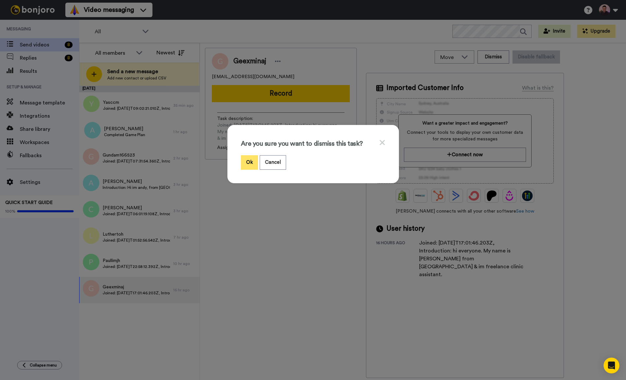
click at [248, 159] on button "Ok" at bounding box center [249, 162] width 17 height 14
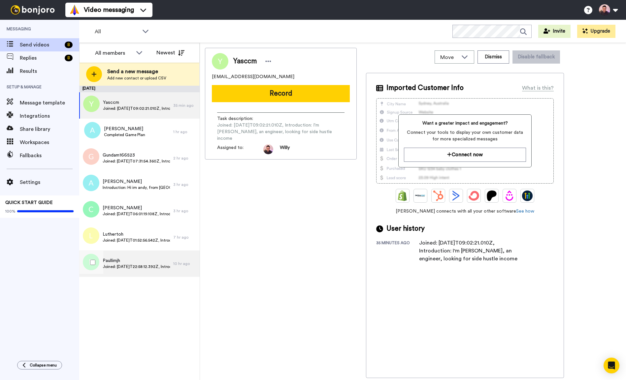
click at [139, 267] on span "Joined: 2025-10-13T22:58:12.392Z, Introduction: Hello everyone. I am Paul from …" at bounding box center [136, 266] width 67 height 5
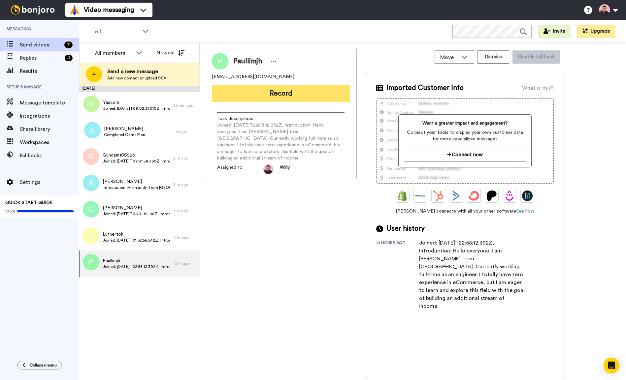
click at [301, 95] on button "Record" at bounding box center [281, 93] width 138 height 17
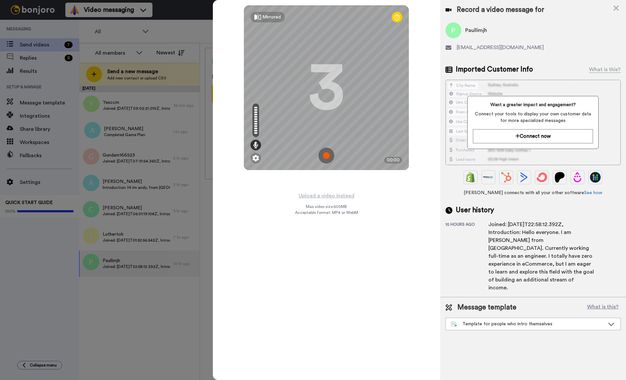
click at [328, 154] on img at bounding box center [326, 156] width 16 height 16
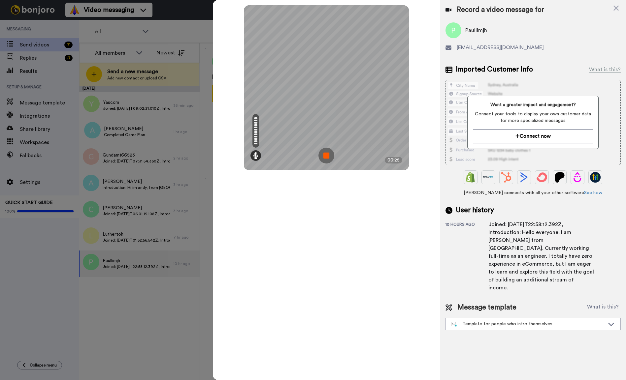
click at [322, 157] on img at bounding box center [326, 156] width 16 height 16
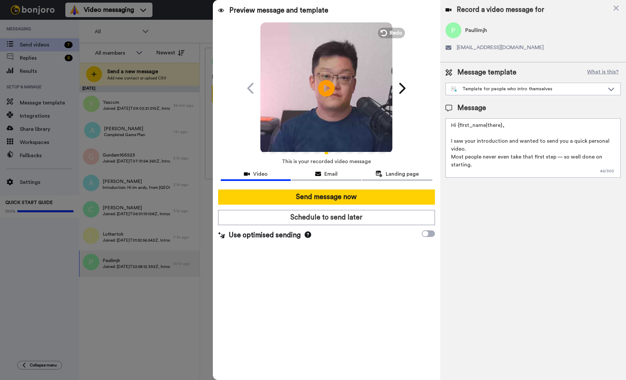
click at [327, 112] on video at bounding box center [326, 87] width 132 height 132
click at [512, 93] on div "Template for people who intro themselves" at bounding box center [533, 89] width 174 height 12
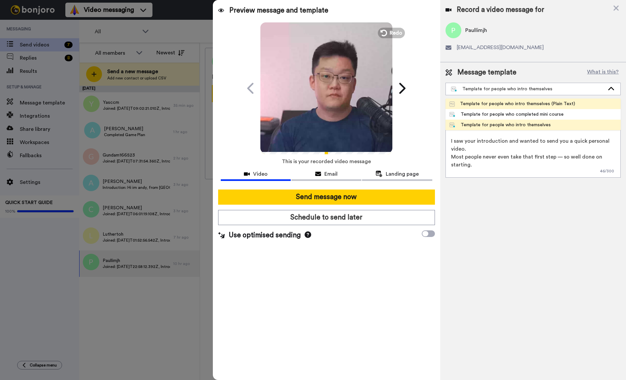
click at [517, 101] on div "Template for people who intro themselves (Plain Text)" at bounding box center [512, 104] width 126 height 7
type textarea "[PERSON_NAME] here, I just saw your introduction and recorded a quick personal …"
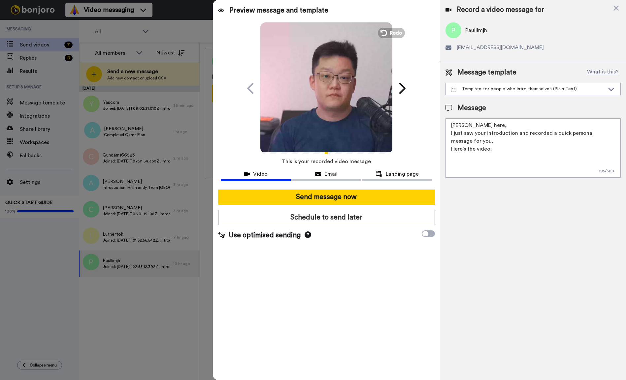
click at [336, 90] on video at bounding box center [326, 87] width 132 height 132
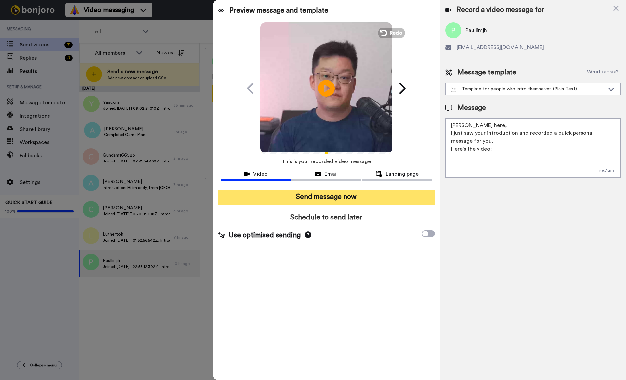
click at [331, 196] on button "Send message now" at bounding box center [326, 197] width 217 height 15
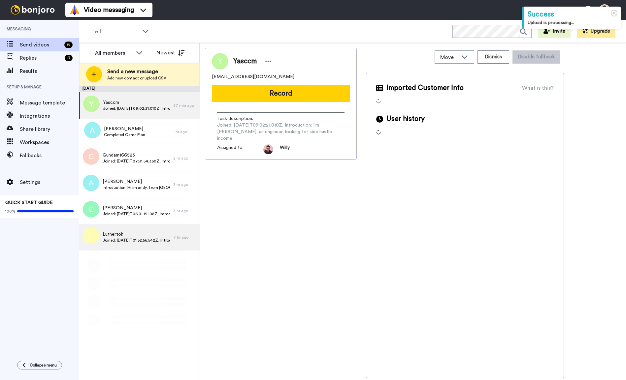
click at [145, 245] on div "Luthertoh Joined: [DATE]T01:52:56.542Z, Introduction: Hi I am [PERSON_NAME] fro…" at bounding box center [126, 237] width 94 height 26
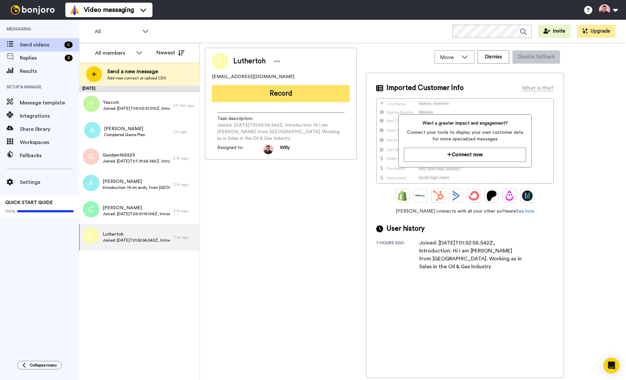
click at [303, 95] on button "Record" at bounding box center [281, 93] width 138 height 17
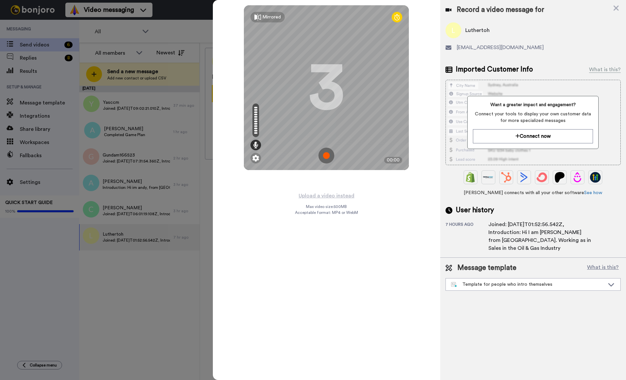
click at [328, 153] on img at bounding box center [326, 156] width 16 height 16
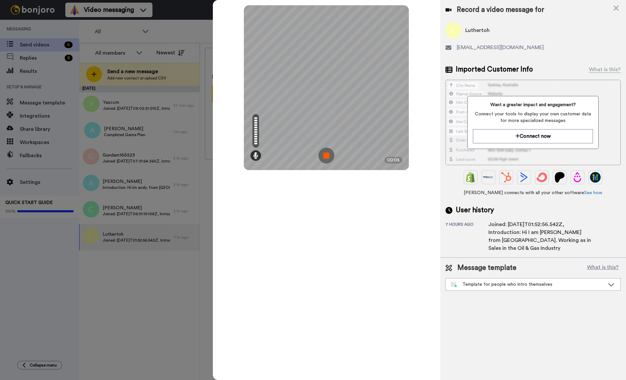
click at [323, 151] on img at bounding box center [326, 156] width 16 height 16
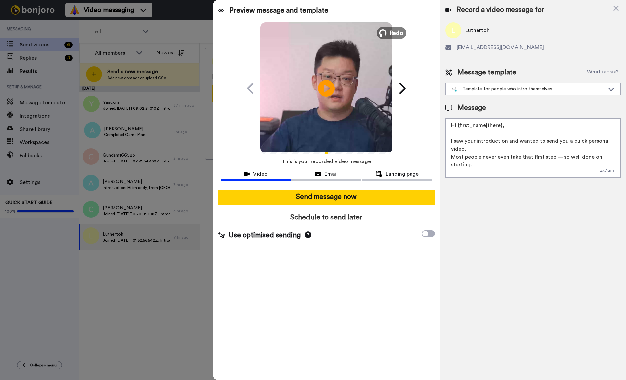
click at [389, 34] on span "Redo" at bounding box center [396, 32] width 14 height 9
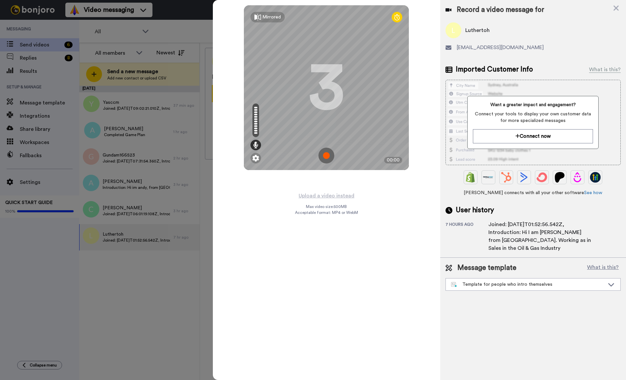
click at [325, 157] on img at bounding box center [326, 156] width 16 height 16
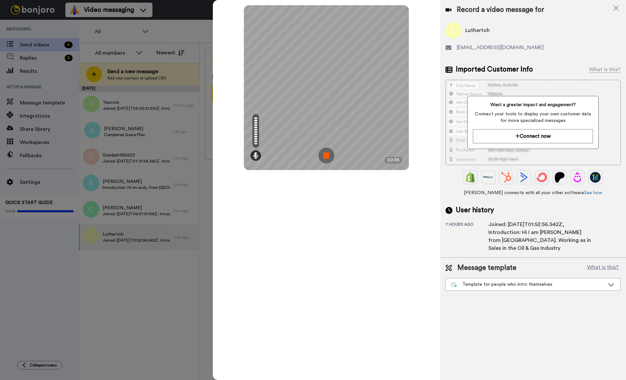
click at [327, 156] on img at bounding box center [326, 156] width 16 height 16
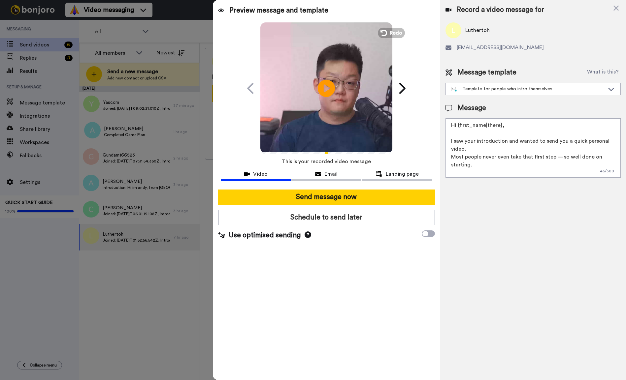
click at [320, 100] on icon "Play/Pause" at bounding box center [326, 88] width 17 height 31
click at [495, 90] on div "Template for people who intro themselves" at bounding box center [527, 89] width 153 height 7
click at [500, 98] on div "Message template What is this? Template for people who intro themselves Templat…" at bounding box center [533, 122] width 186 height 121
click at [509, 92] on div "Template for people who intro themselves" at bounding box center [533, 89] width 174 height 12
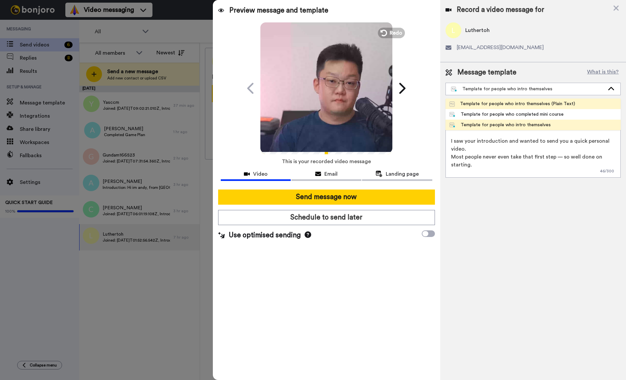
click at [512, 101] on div "Template for people who intro themselves (Plain Text)" at bounding box center [512, 104] width 126 height 7
type textarea "Willy here, I just saw your introduction and recorded a quick personal message …"
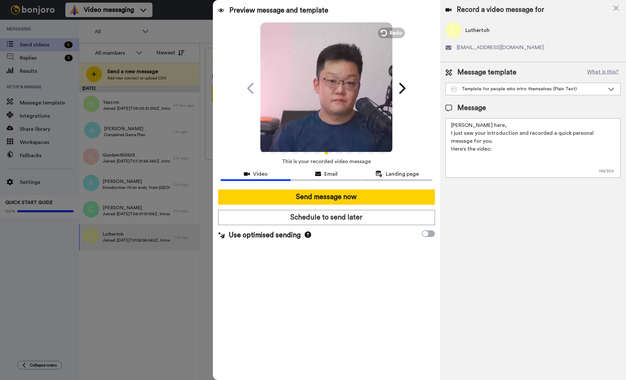
click at [334, 98] on icon "Play/Pause" at bounding box center [326, 88] width 17 height 31
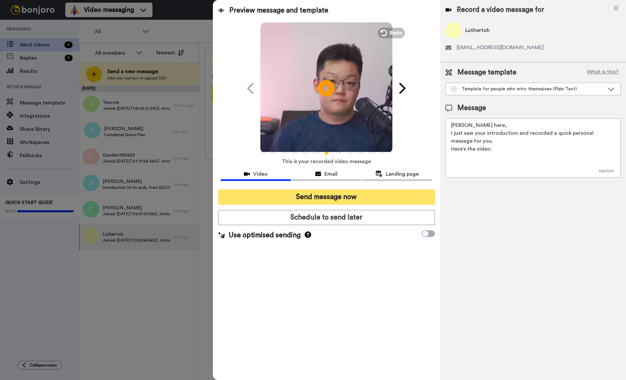
click at [321, 196] on button "Send message now" at bounding box center [326, 197] width 217 height 15
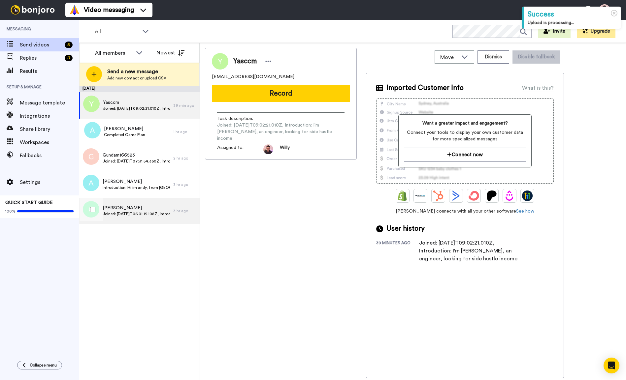
click at [127, 213] on span "Joined: [DATE]T06:01:19.108Z, Introduction: Hi [PERSON_NAME]’m [PERSON_NAME] fr…" at bounding box center [136, 213] width 67 height 5
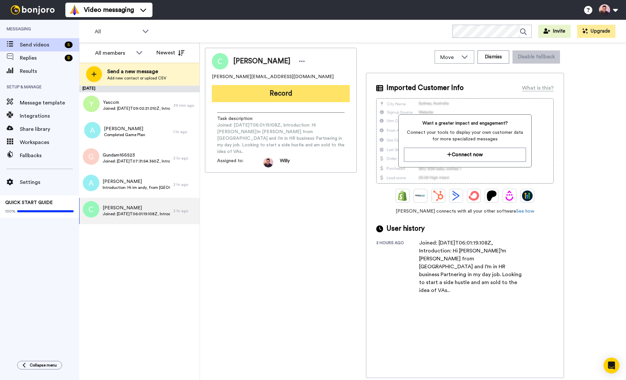
click at [290, 99] on button "Record" at bounding box center [281, 93] width 138 height 17
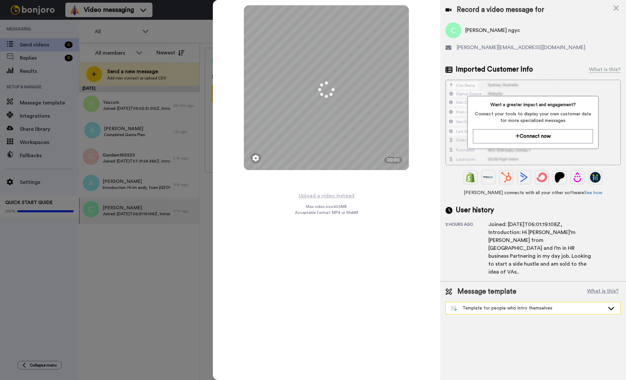
click at [514, 305] on div "Template for people who intro themselves" at bounding box center [527, 308] width 153 height 7
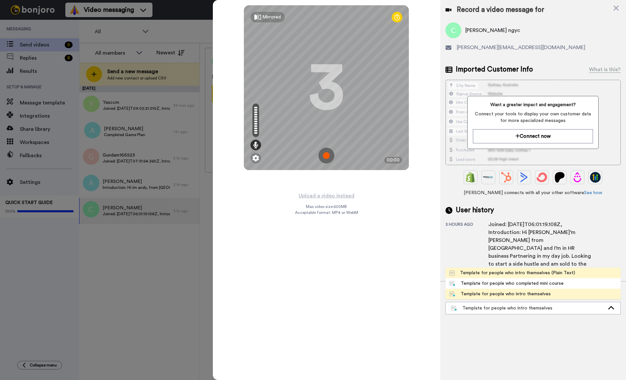
click at [531, 270] on div "Template for people who intro themselves (Plain Text)" at bounding box center [512, 273] width 126 height 7
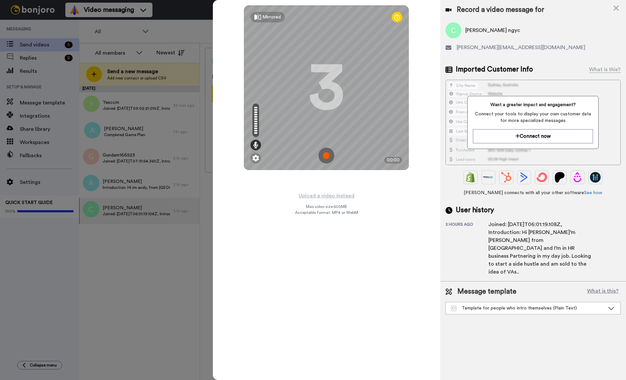
click at [327, 155] on img at bounding box center [326, 156] width 16 height 16
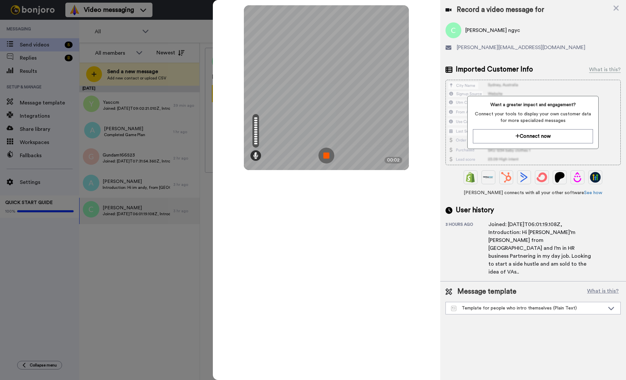
click at [321, 158] on img at bounding box center [326, 156] width 16 height 16
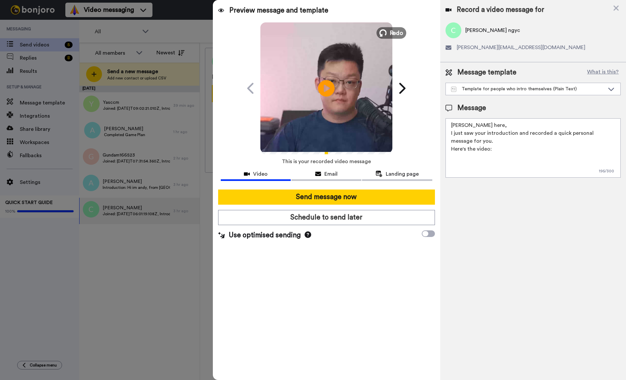
click at [388, 33] on button "Redo" at bounding box center [391, 33] width 30 height 12
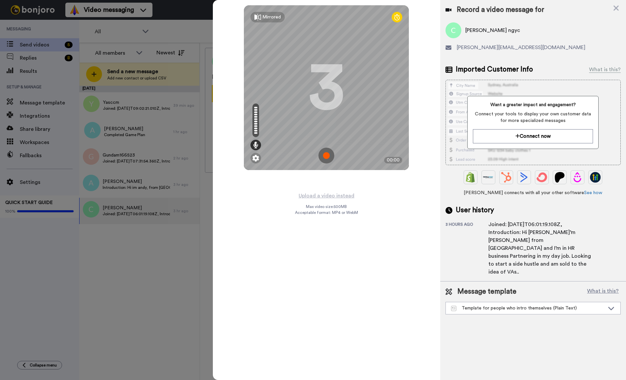
click at [324, 159] on img at bounding box center [326, 156] width 16 height 16
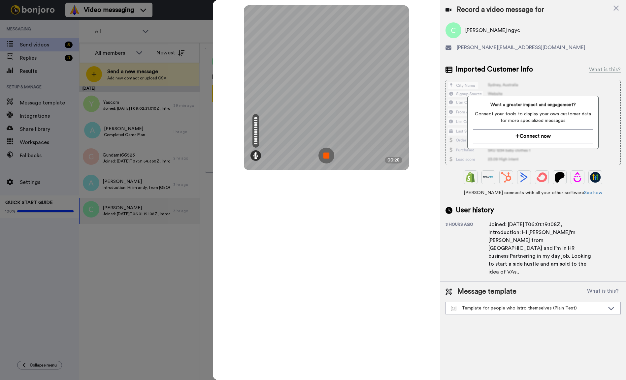
click at [332, 155] on img at bounding box center [326, 156] width 16 height 16
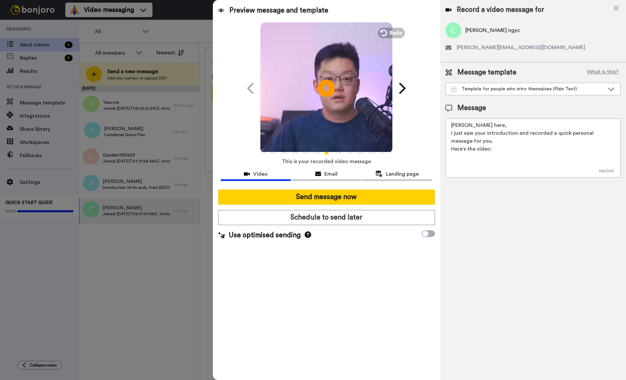
click at [334, 95] on icon "Play/Pause" at bounding box center [326, 88] width 17 height 31
click at [326, 105] on video at bounding box center [326, 87] width 132 height 132
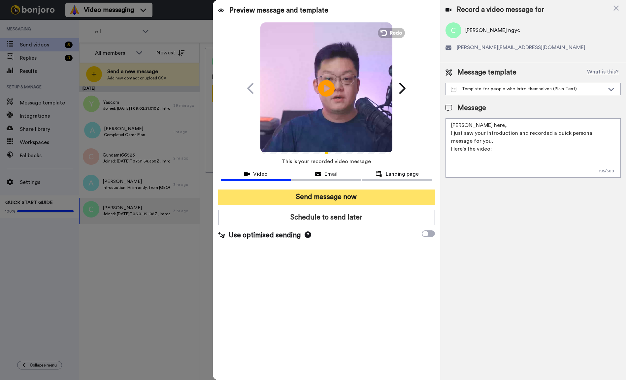
click at [335, 198] on button "Send message now" at bounding box center [326, 197] width 217 height 15
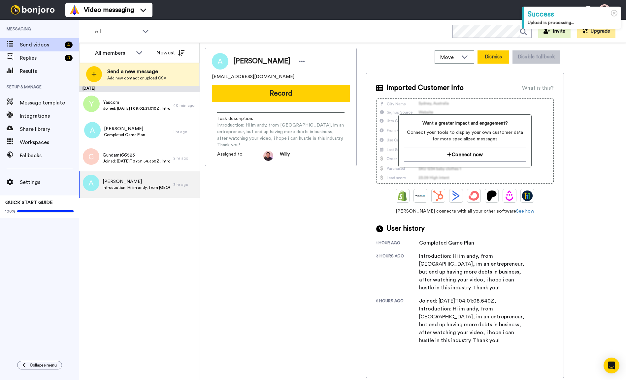
click at [492, 59] on button "Dismiss" at bounding box center [493, 56] width 32 height 13
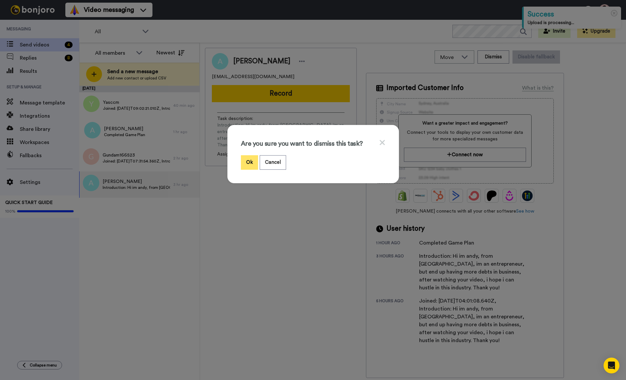
click at [248, 162] on button "Ok" at bounding box center [249, 162] width 17 height 14
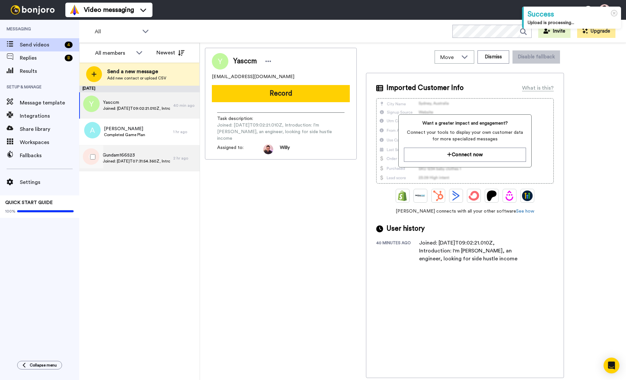
click at [127, 165] on div "Gundam166523 Joined: 2025-10-14T07:31:54.360Z, Introduction: Hi I'm Dennis, I'm…" at bounding box center [126, 158] width 94 height 26
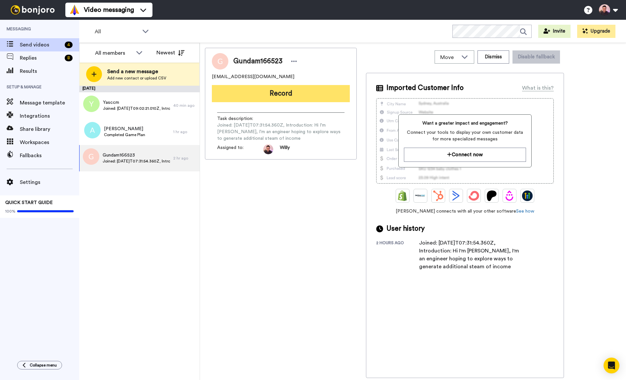
click at [293, 97] on button "Record" at bounding box center [281, 93] width 138 height 17
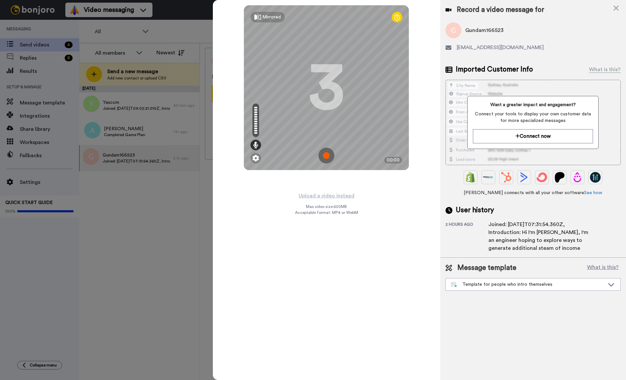
click at [327, 154] on img at bounding box center [326, 156] width 16 height 16
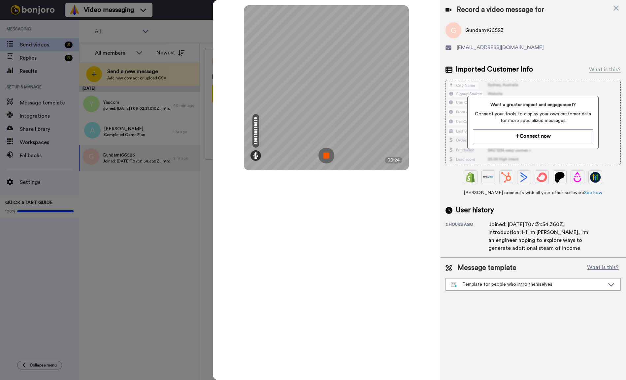
click at [329, 154] on img at bounding box center [326, 156] width 16 height 16
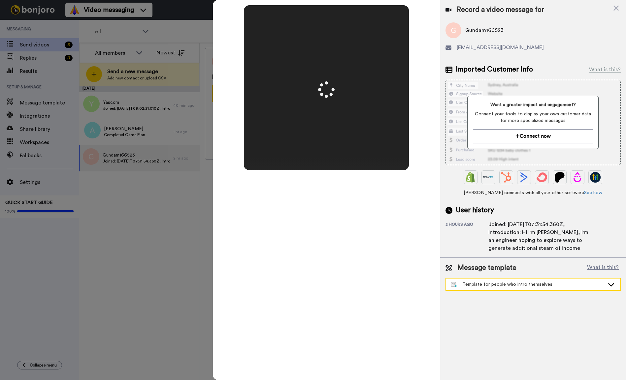
click at [523, 286] on div "Template for people who intro themselves" at bounding box center [527, 284] width 153 height 7
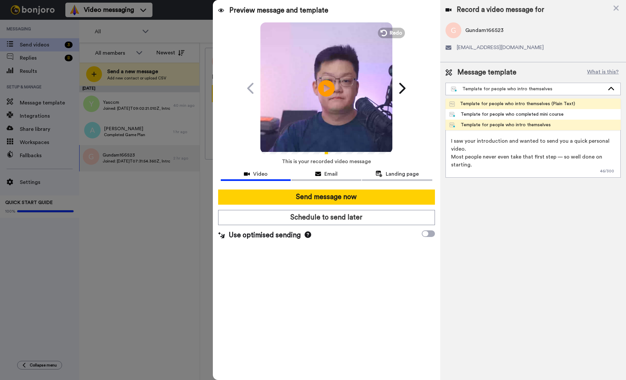
click at [526, 108] on li "Template for people who intro themselves (Plain Text)" at bounding box center [532, 104] width 175 height 11
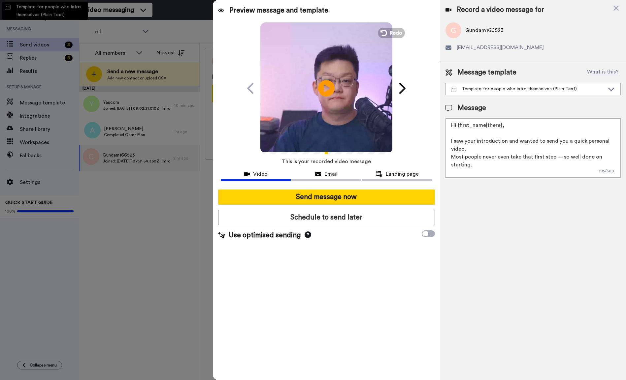
type textarea "Willy here, I just saw your introduction and recorded a quick personal message …"
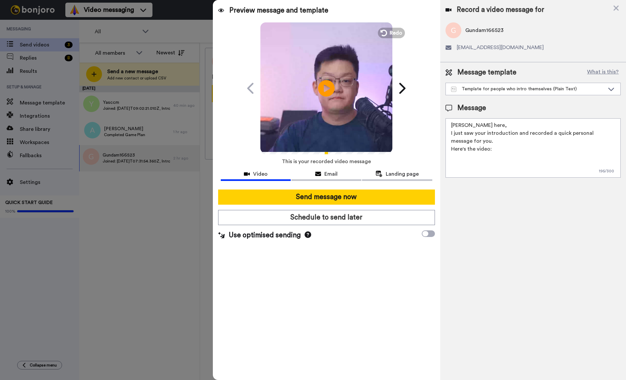
click at [325, 106] on video at bounding box center [326, 87] width 132 height 132
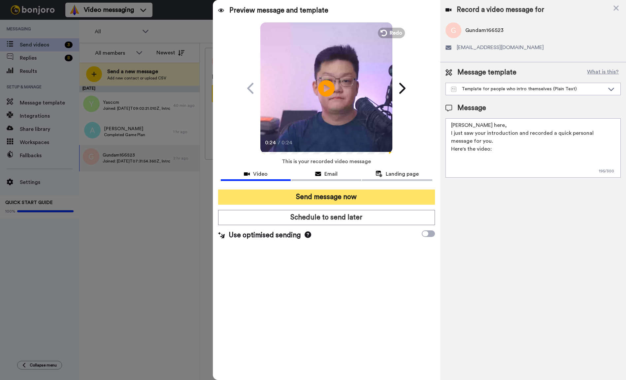
click at [354, 198] on button "Send message now" at bounding box center [326, 197] width 217 height 15
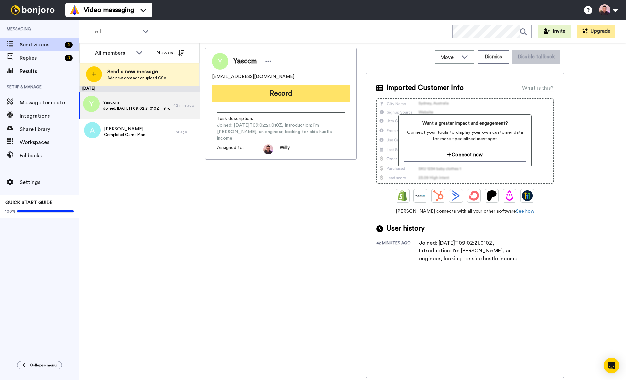
click at [293, 97] on button "Record" at bounding box center [281, 93] width 138 height 17
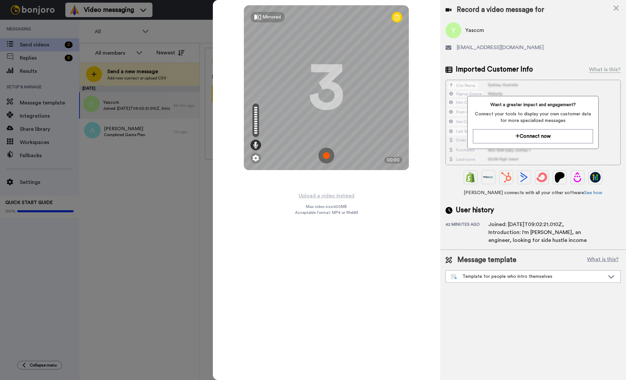
click at [329, 155] on img at bounding box center [326, 156] width 16 height 16
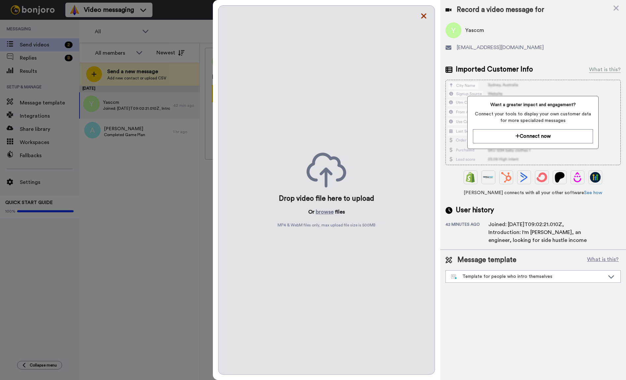
click at [425, 18] on icon at bounding box center [423, 16] width 5 height 5
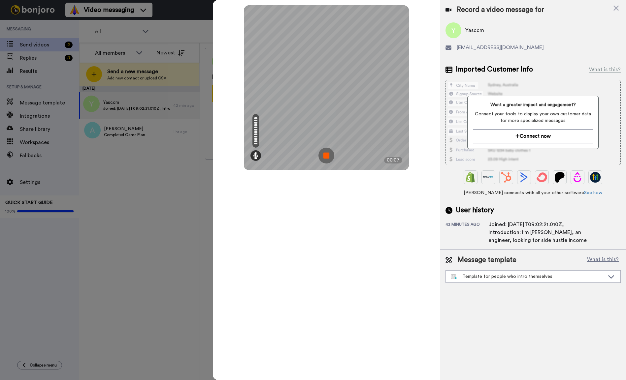
click at [329, 149] on img at bounding box center [326, 156] width 16 height 16
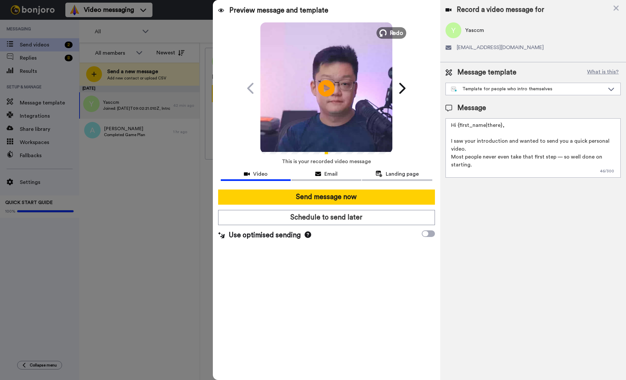
click at [395, 31] on span "Redo" at bounding box center [396, 32] width 14 height 9
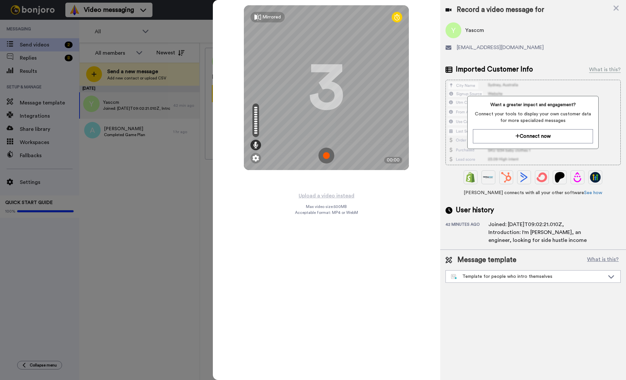
click at [325, 156] on img at bounding box center [326, 156] width 16 height 16
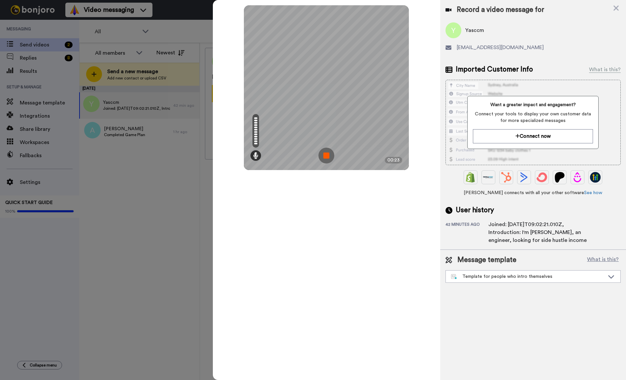
click at [327, 155] on img at bounding box center [326, 156] width 16 height 16
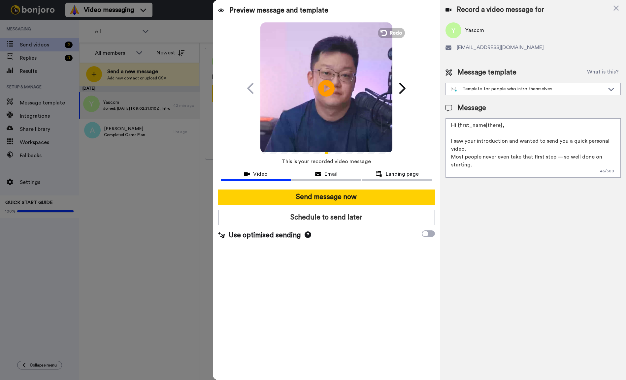
click at [333, 107] on video at bounding box center [326, 87] width 132 height 132
click at [535, 89] on div "Template for people who intro themselves" at bounding box center [527, 89] width 153 height 7
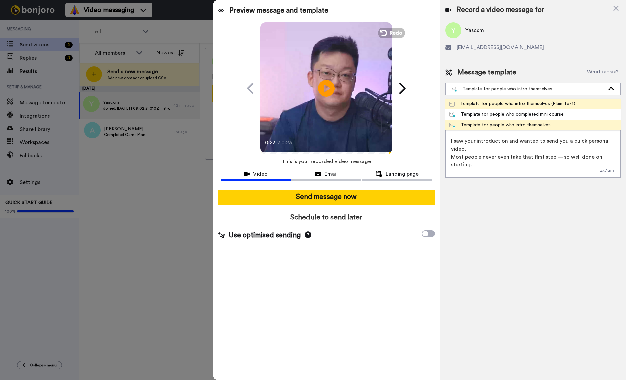
click at [538, 105] on div "Template for people who intro themselves (Plain Text)" at bounding box center [512, 104] width 126 height 7
type textarea "Willy here, I just saw your introduction and recorded a quick personal message …"
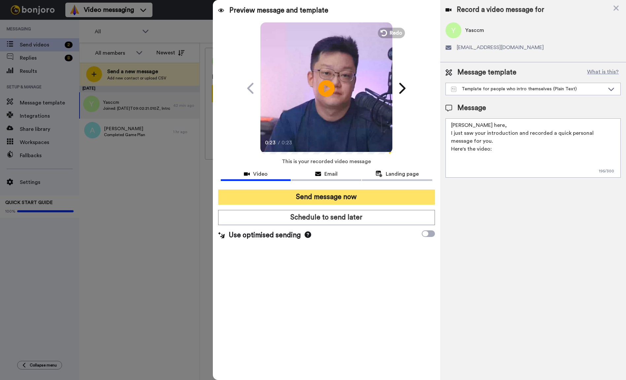
click at [398, 195] on button "Send message now" at bounding box center [326, 197] width 217 height 15
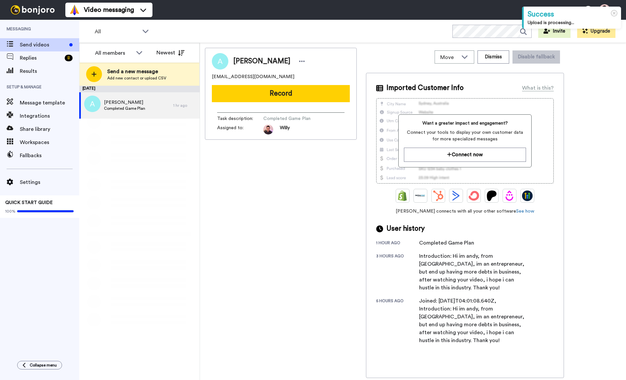
click at [142, 108] on span "Completed Game Plan" at bounding box center [124, 108] width 41 height 5
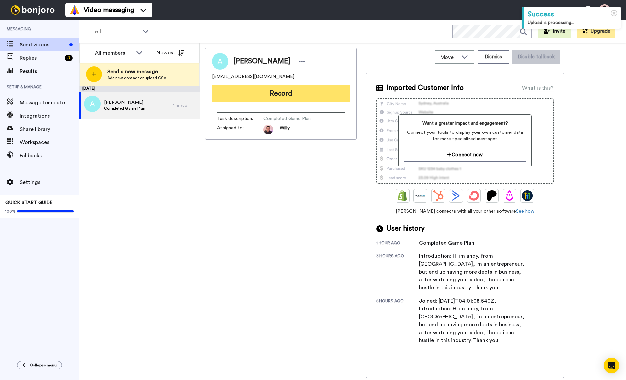
click at [255, 99] on button "Record" at bounding box center [281, 93] width 138 height 17
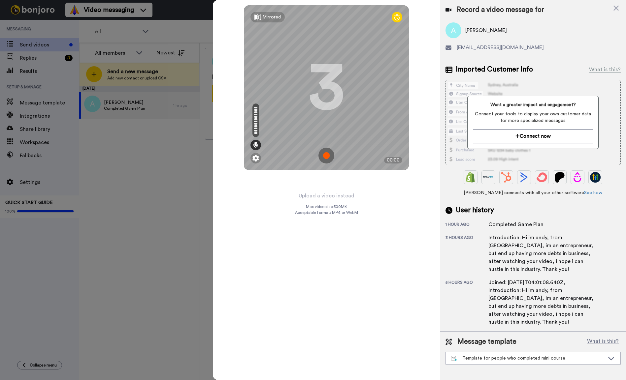
drag, startPoint x: 327, startPoint y: 154, endPoint x: 401, endPoint y: 208, distance: 91.6
click at [327, 154] on img at bounding box center [326, 156] width 16 height 16
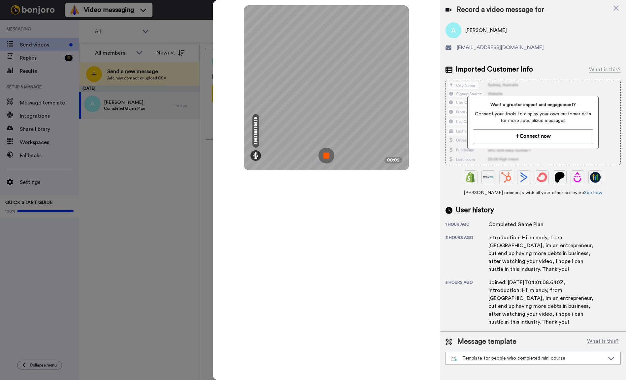
click at [326, 158] on img at bounding box center [326, 156] width 16 height 16
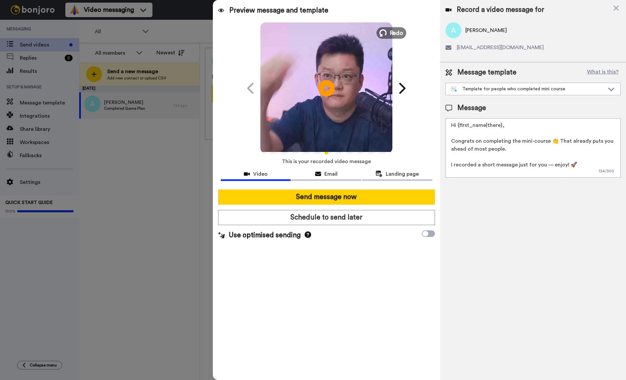
click at [398, 33] on span "Redo" at bounding box center [396, 32] width 14 height 9
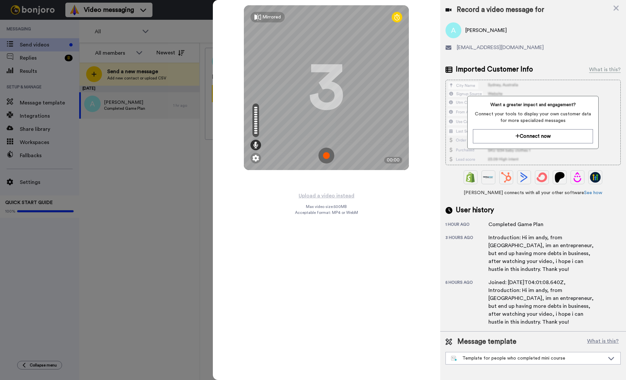
click at [328, 157] on img at bounding box center [326, 156] width 16 height 16
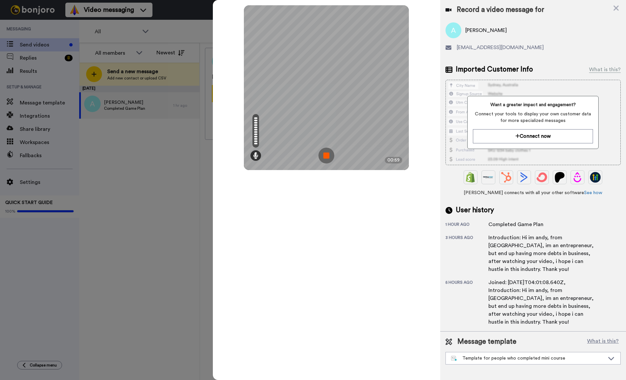
click at [328, 156] on img at bounding box center [326, 156] width 16 height 16
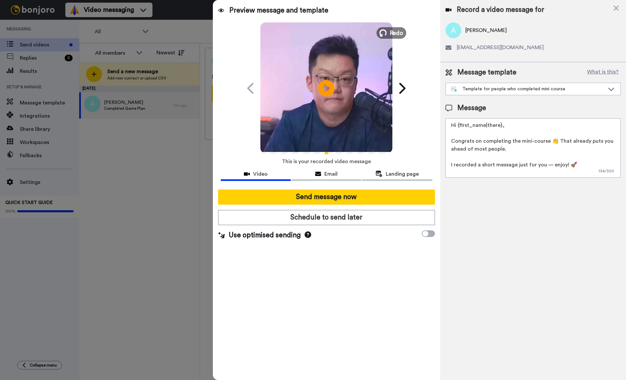
click at [389, 31] on button "Redo" at bounding box center [391, 33] width 30 height 12
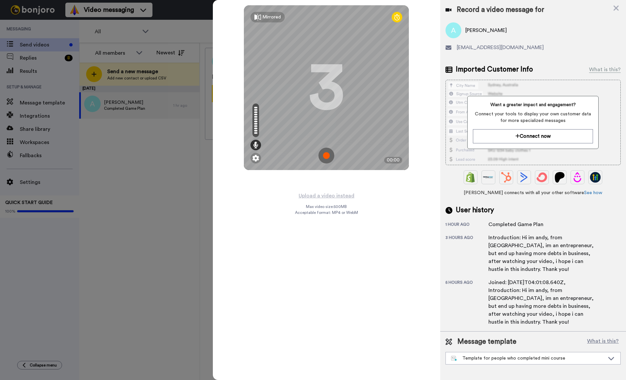
click at [326, 156] on img at bounding box center [326, 156] width 16 height 16
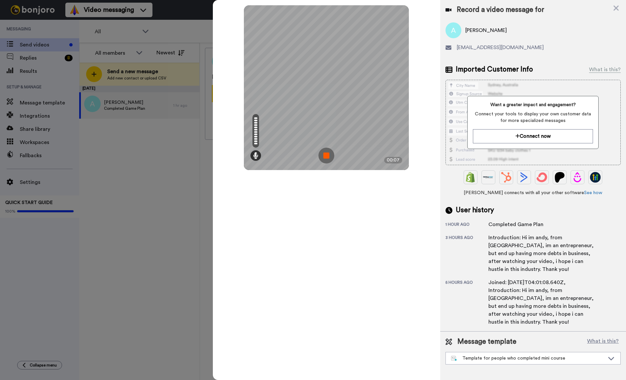
click at [326, 154] on img at bounding box center [326, 156] width 16 height 16
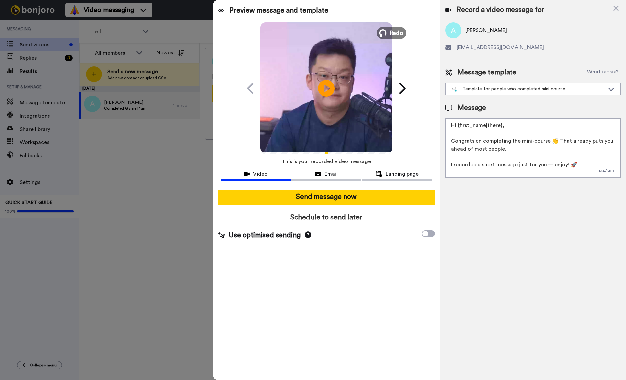
click at [394, 32] on span "Redo" at bounding box center [396, 32] width 14 height 9
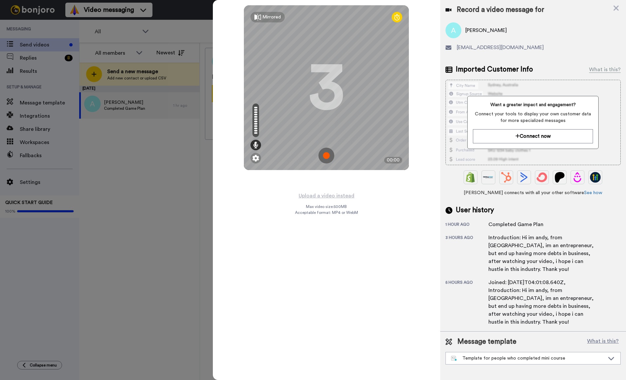
click at [326, 154] on img at bounding box center [326, 156] width 16 height 16
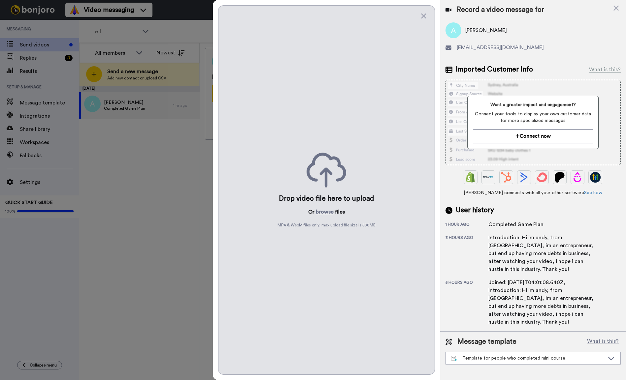
click at [426, 20] on div "Drop video file here to upload Or browse files MP4 & WebM files only, max uploa…" at bounding box center [326, 190] width 217 height 370
click at [425, 18] on icon at bounding box center [423, 16] width 5 height 5
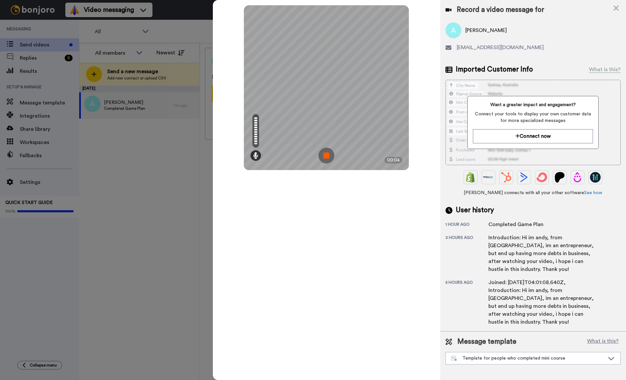
click at [325, 155] on img at bounding box center [326, 156] width 16 height 16
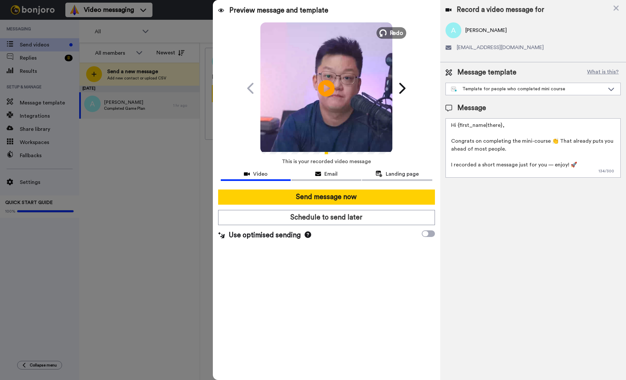
click at [391, 29] on span "Redo" at bounding box center [396, 32] width 14 height 9
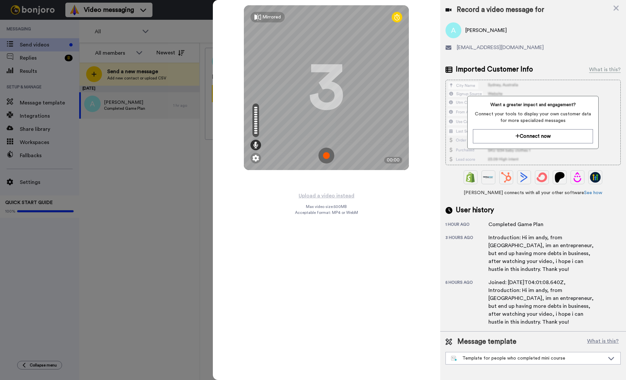
click at [327, 157] on img at bounding box center [326, 156] width 16 height 16
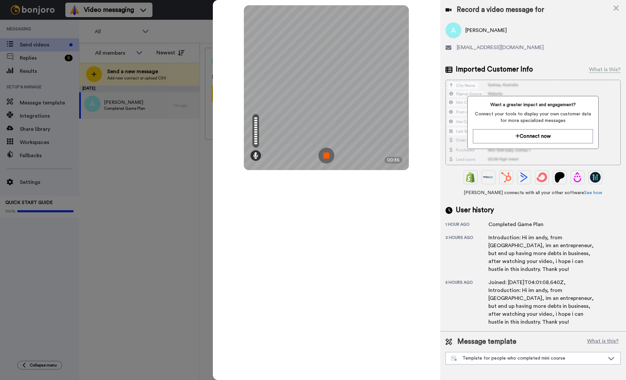
click at [329, 154] on img at bounding box center [326, 156] width 16 height 16
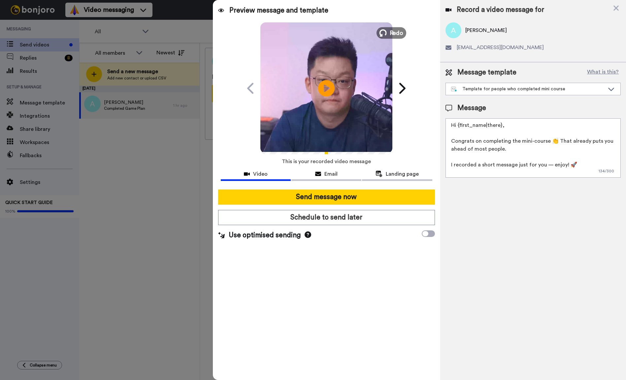
click at [392, 31] on span "Redo" at bounding box center [396, 32] width 14 height 9
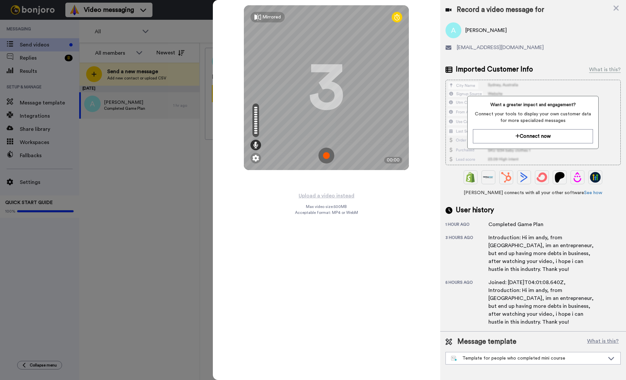
click at [331, 156] on img at bounding box center [326, 156] width 16 height 16
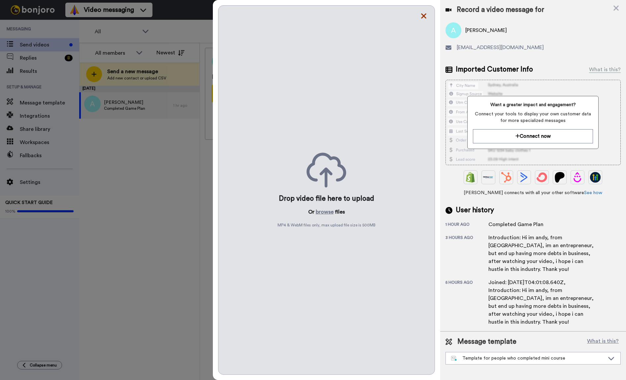
click at [425, 16] on icon at bounding box center [423, 16] width 7 height 8
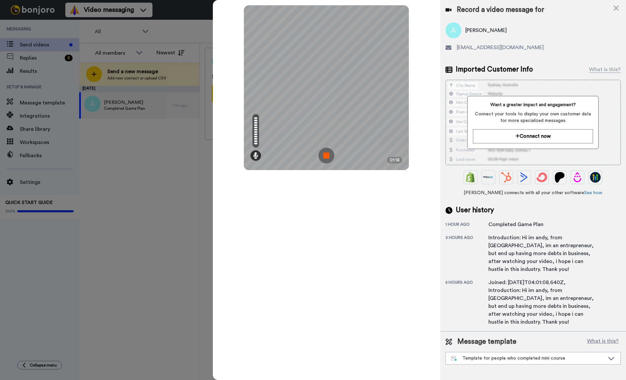
click at [324, 154] on img at bounding box center [326, 156] width 16 height 16
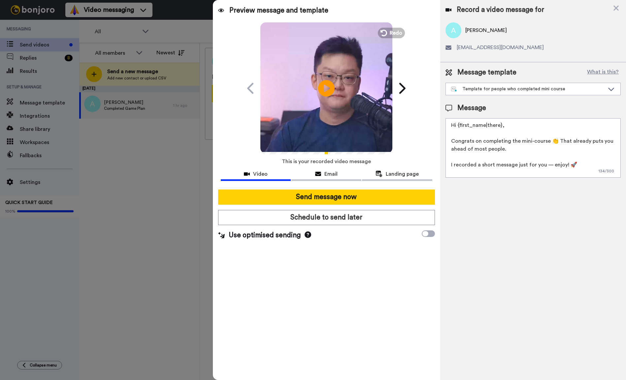
click at [376, 150] on div at bounding box center [326, 145] width 132 height 14
click at [350, 107] on video at bounding box center [326, 87] width 132 height 132
click at [288, 110] on video at bounding box center [326, 87] width 132 height 132
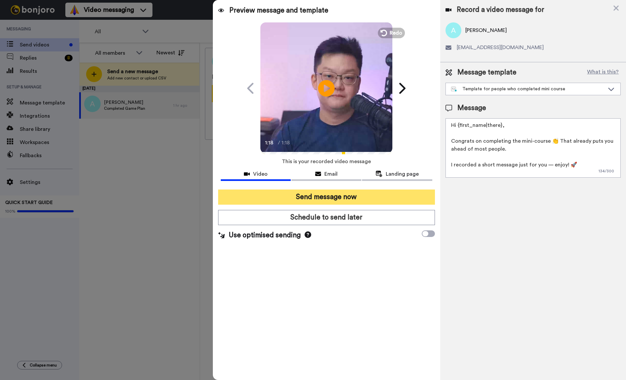
click at [327, 196] on button "Send message now" at bounding box center [326, 197] width 217 height 15
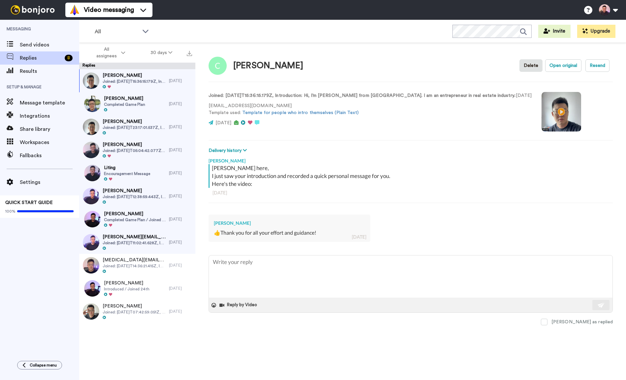
type textarea "x"
